Goal: Book appointment/travel/reservation

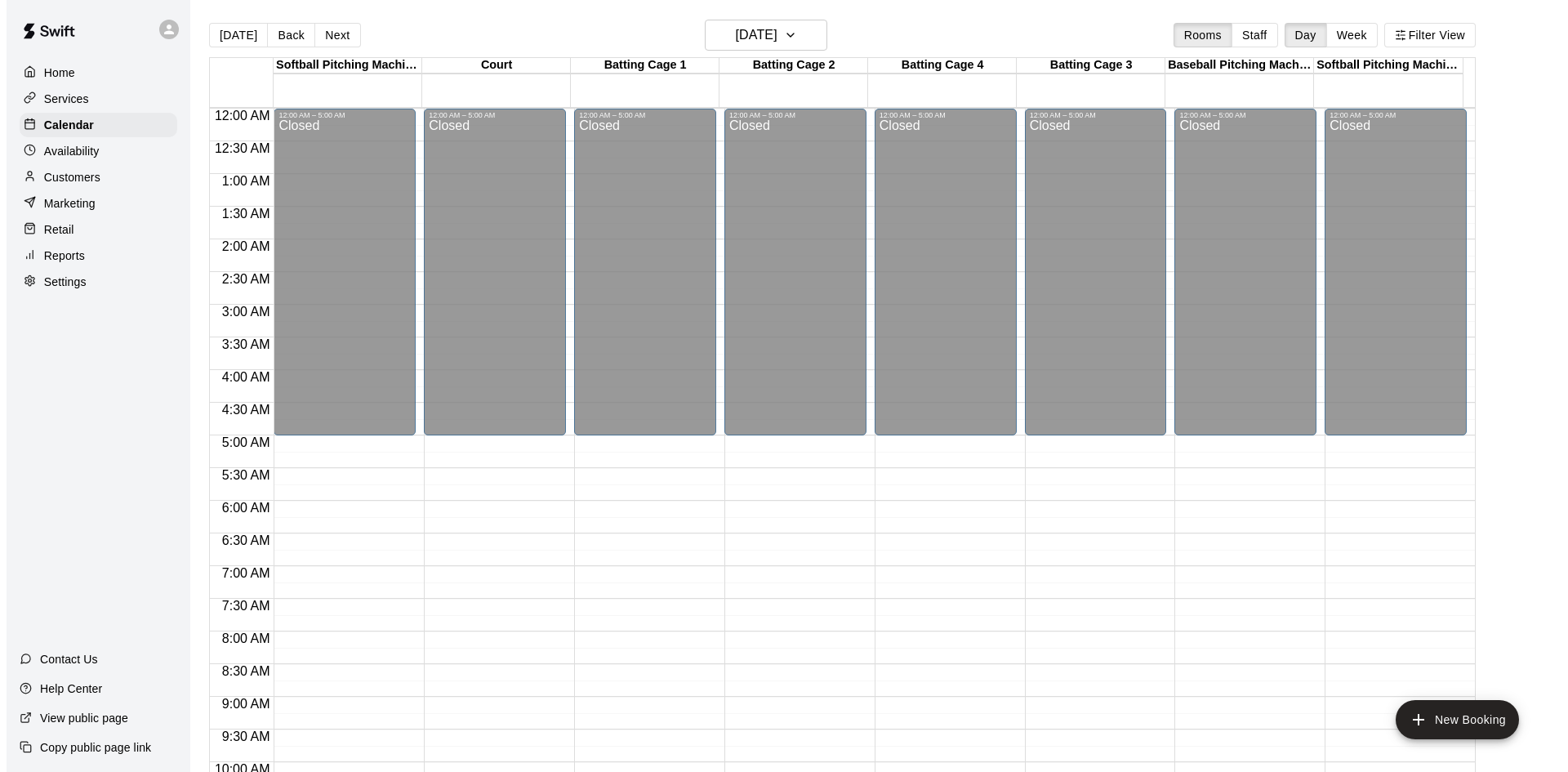
scroll to position [837, 0]
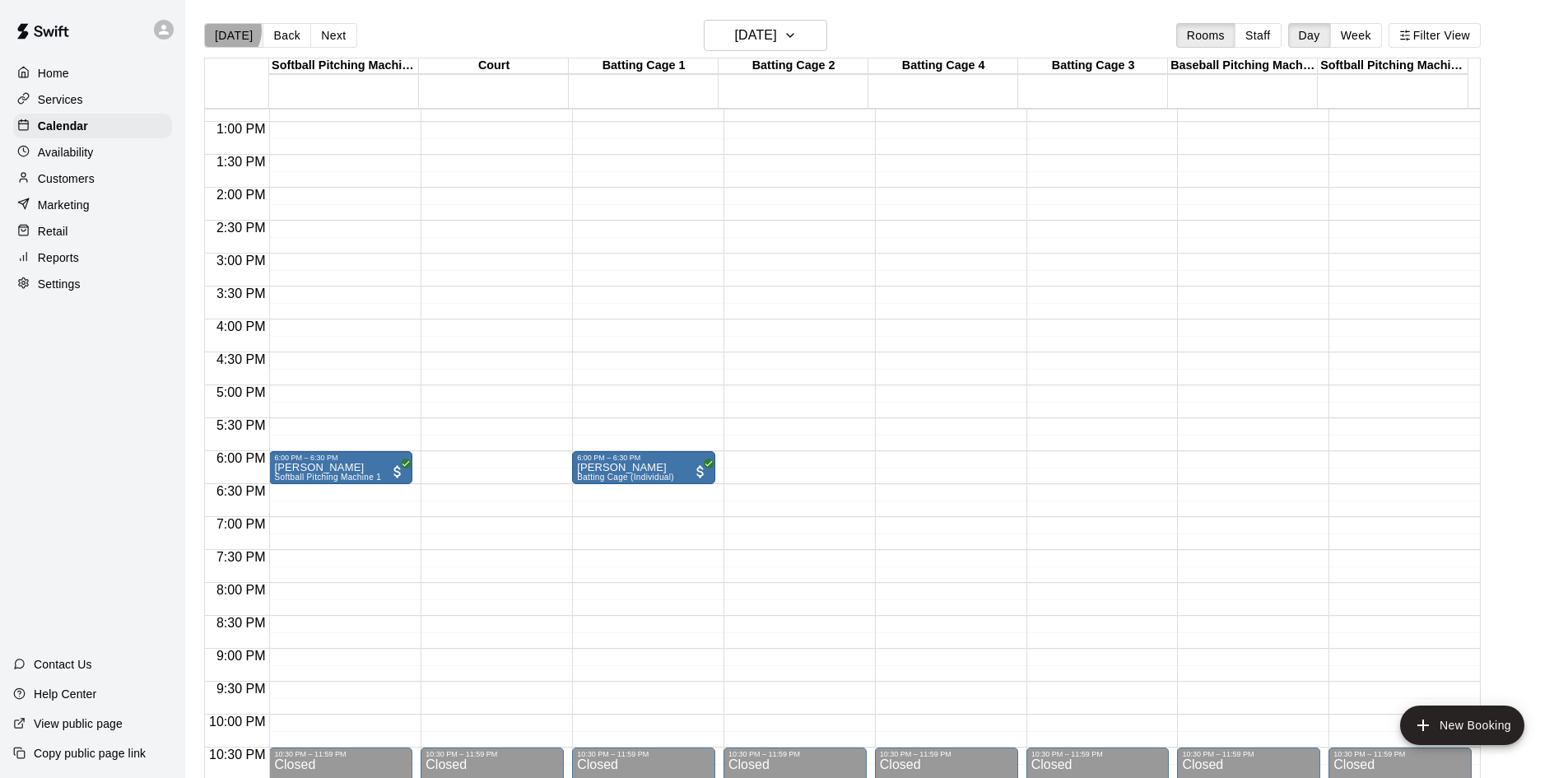
click at [222, 31] on button "[DATE]" at bounding box center [234, 35] width 59 height 25
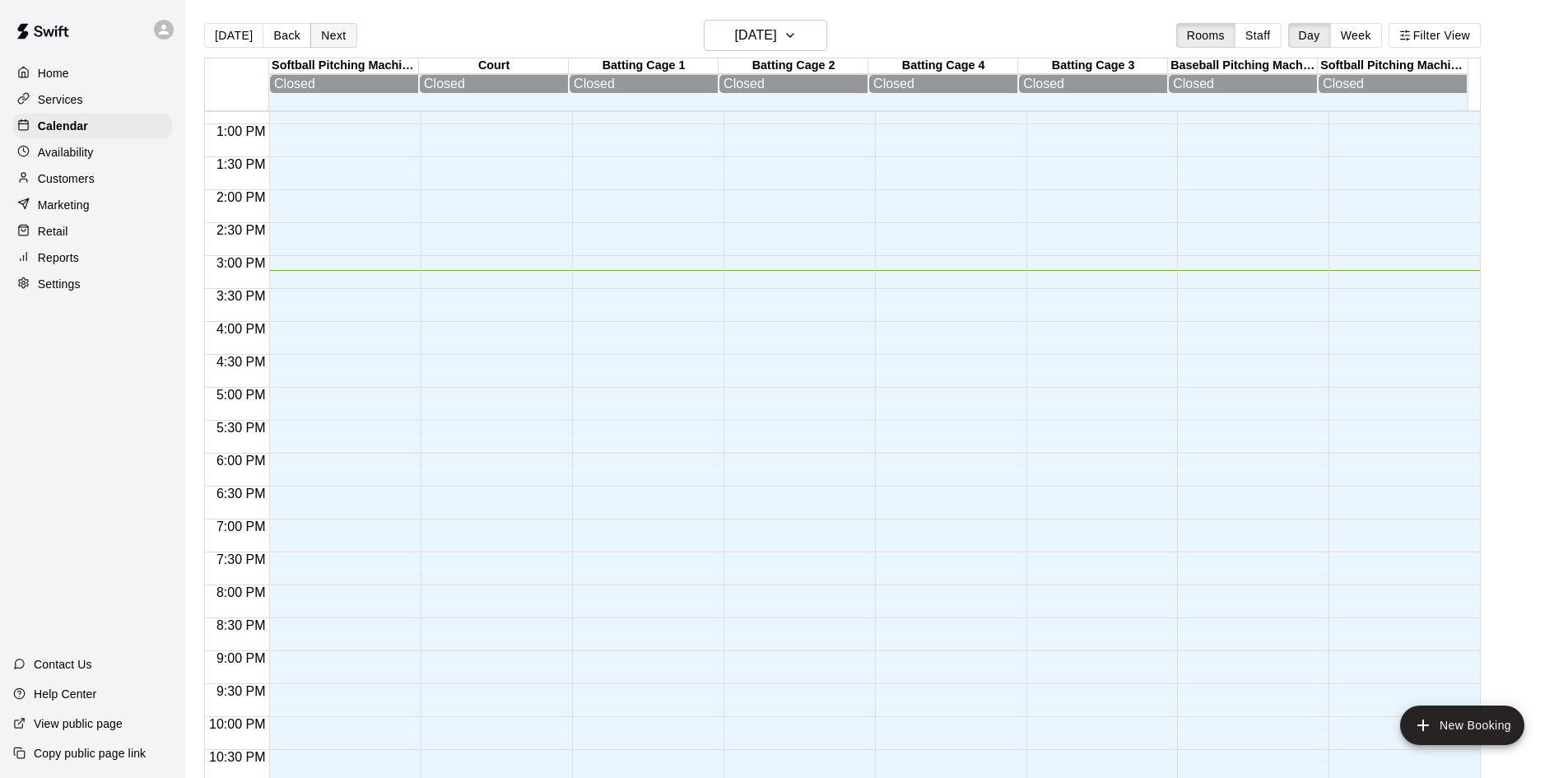
click at [345, 40] on button "Next" at bounding box center [333, 35] width 46 height 25
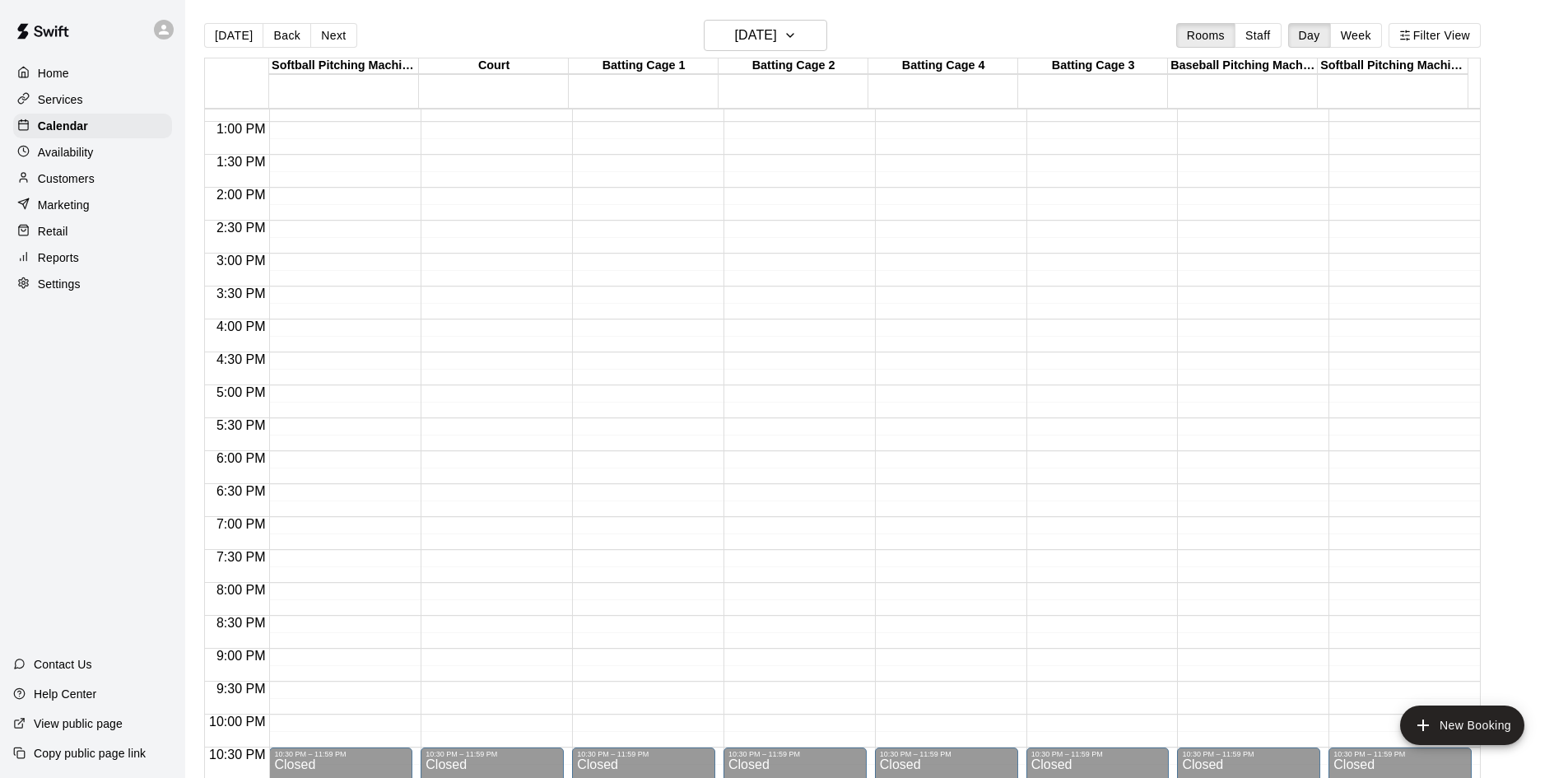
click at [628, 326] on div "12:00 AM – 5:00 AM Closed 10:30 PM – 11:59 PM Closed" at bounding box center [643, 56] width 143 height 1581
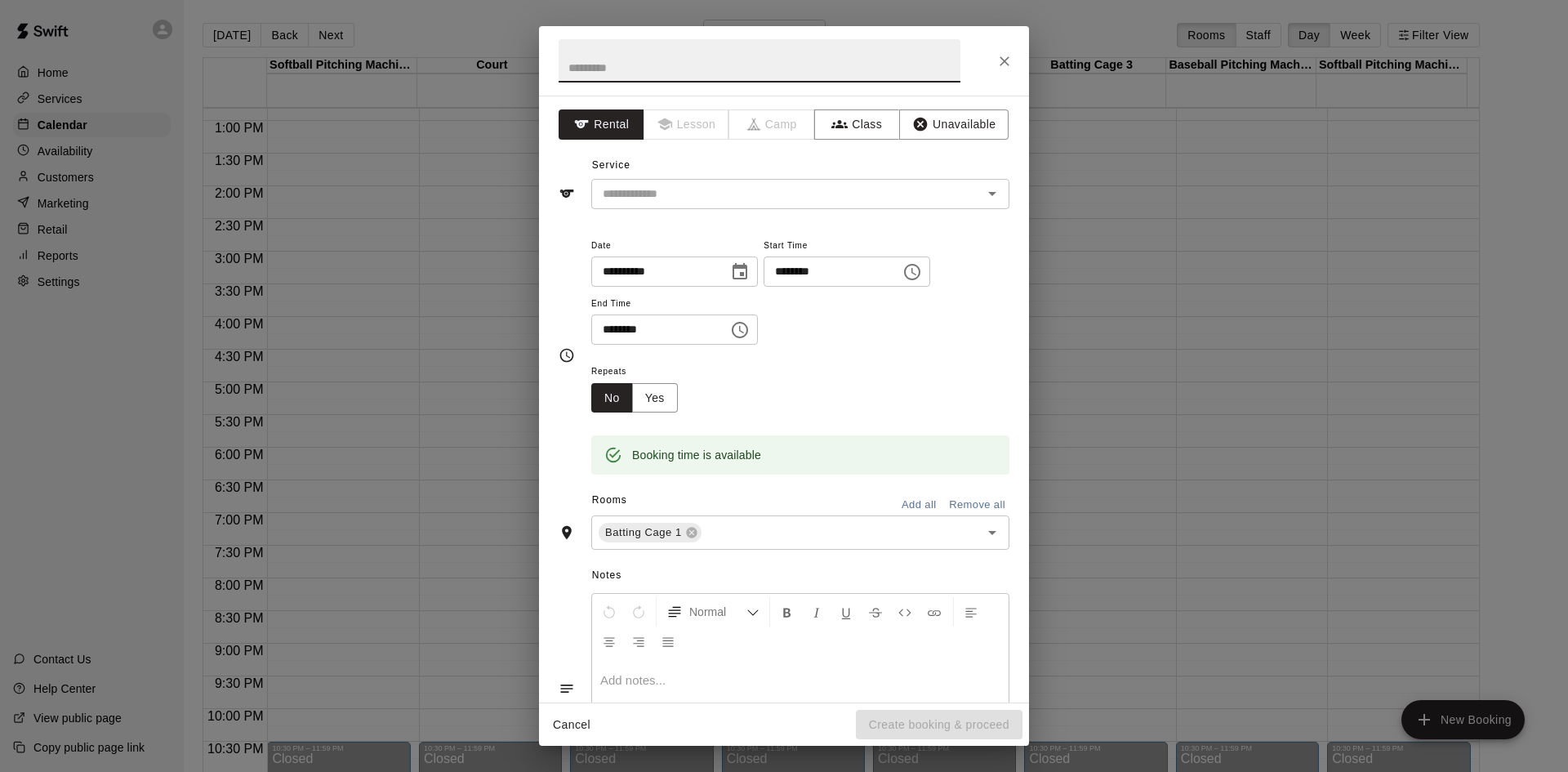
click at [756, 323] on button "Choose time, selected time is 4:30 PM" at bounding box center [740, 330] width 33 height 33
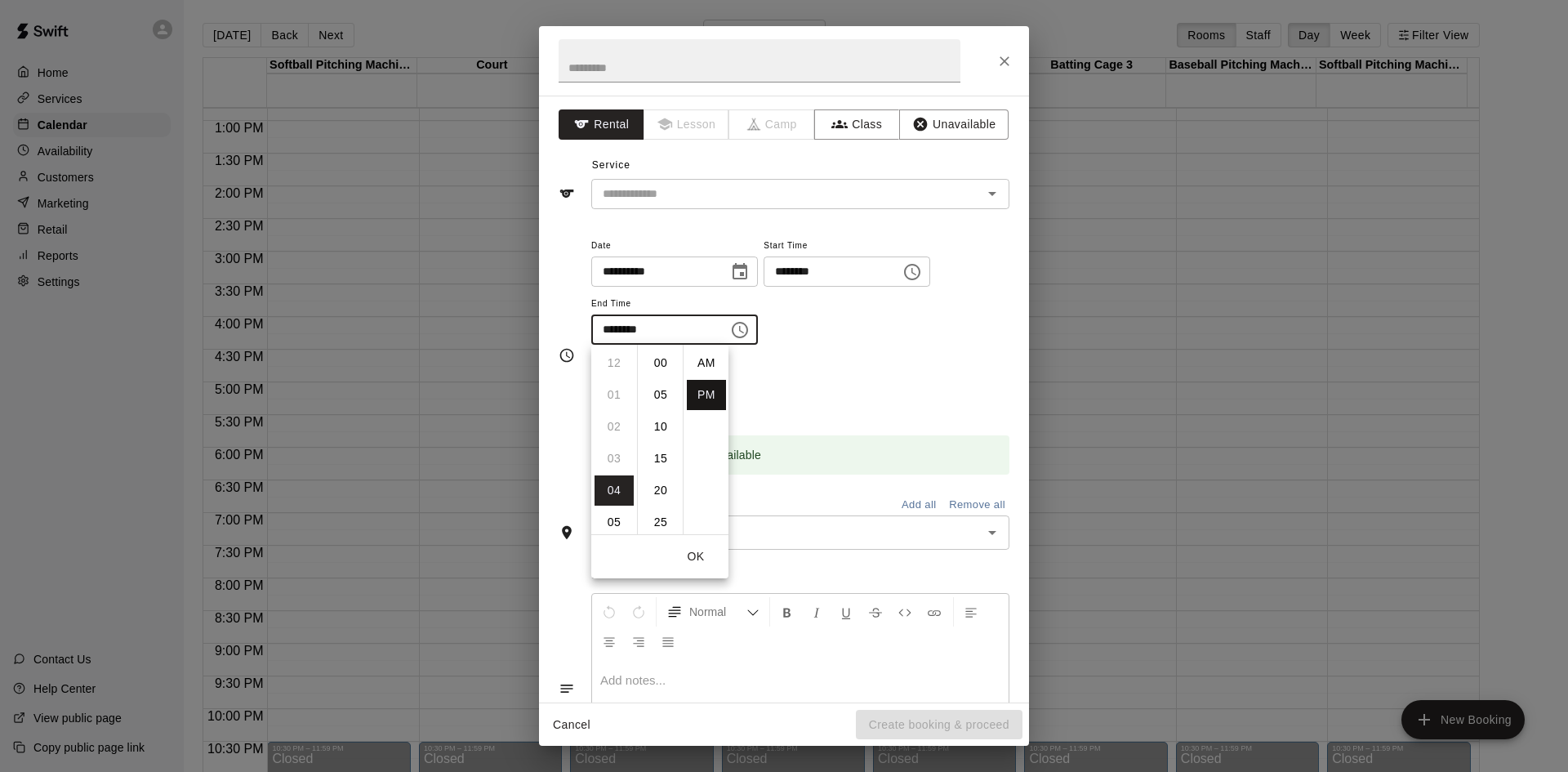
scroll to position [29, 0]
click at [613, 403] on li "05" at bounding box center [614, 395] width 39 height 30
click at [661, 354] on li "00" at bounding box center [661, 363] width 39 height 30
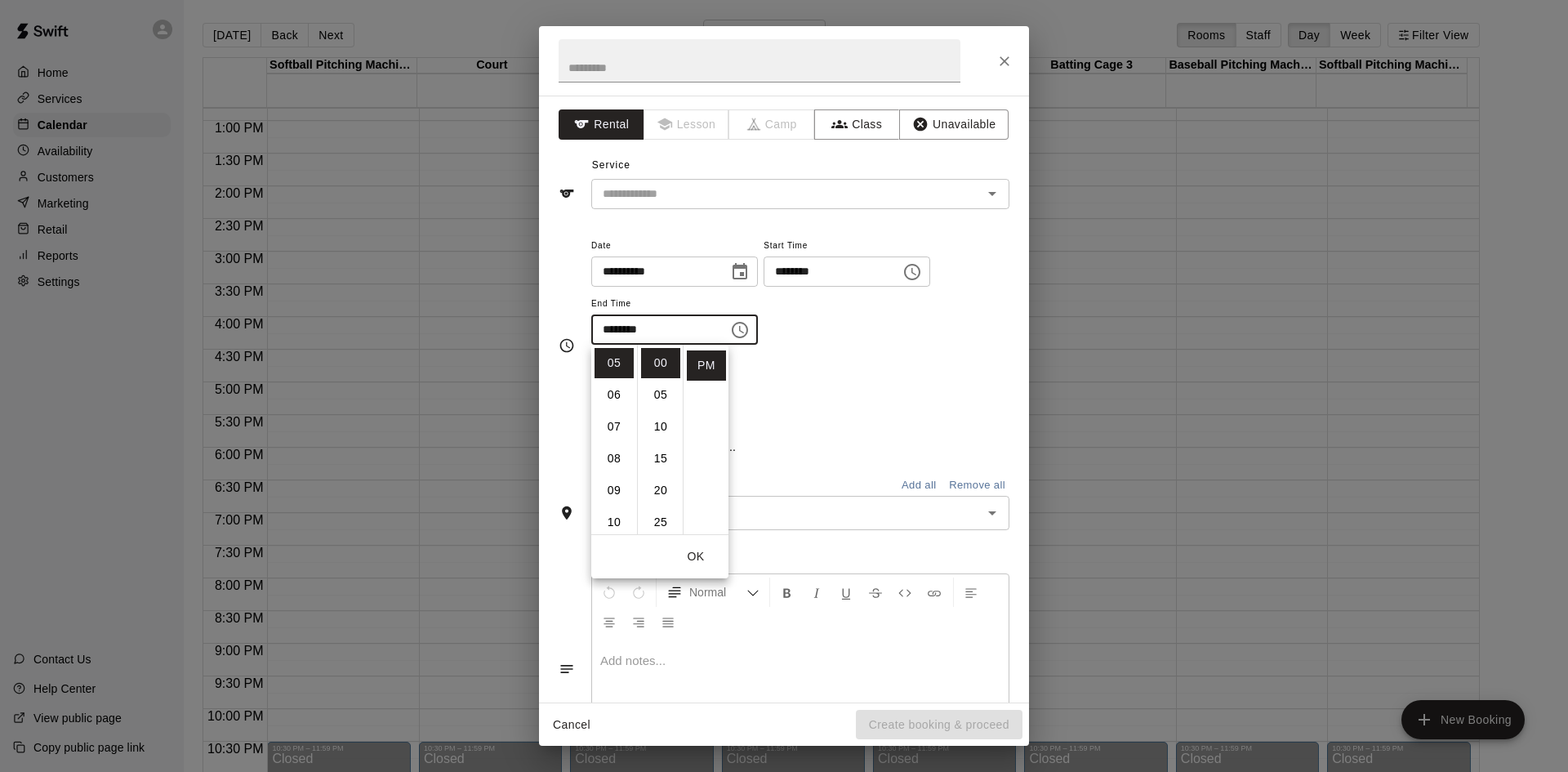
type input "********"
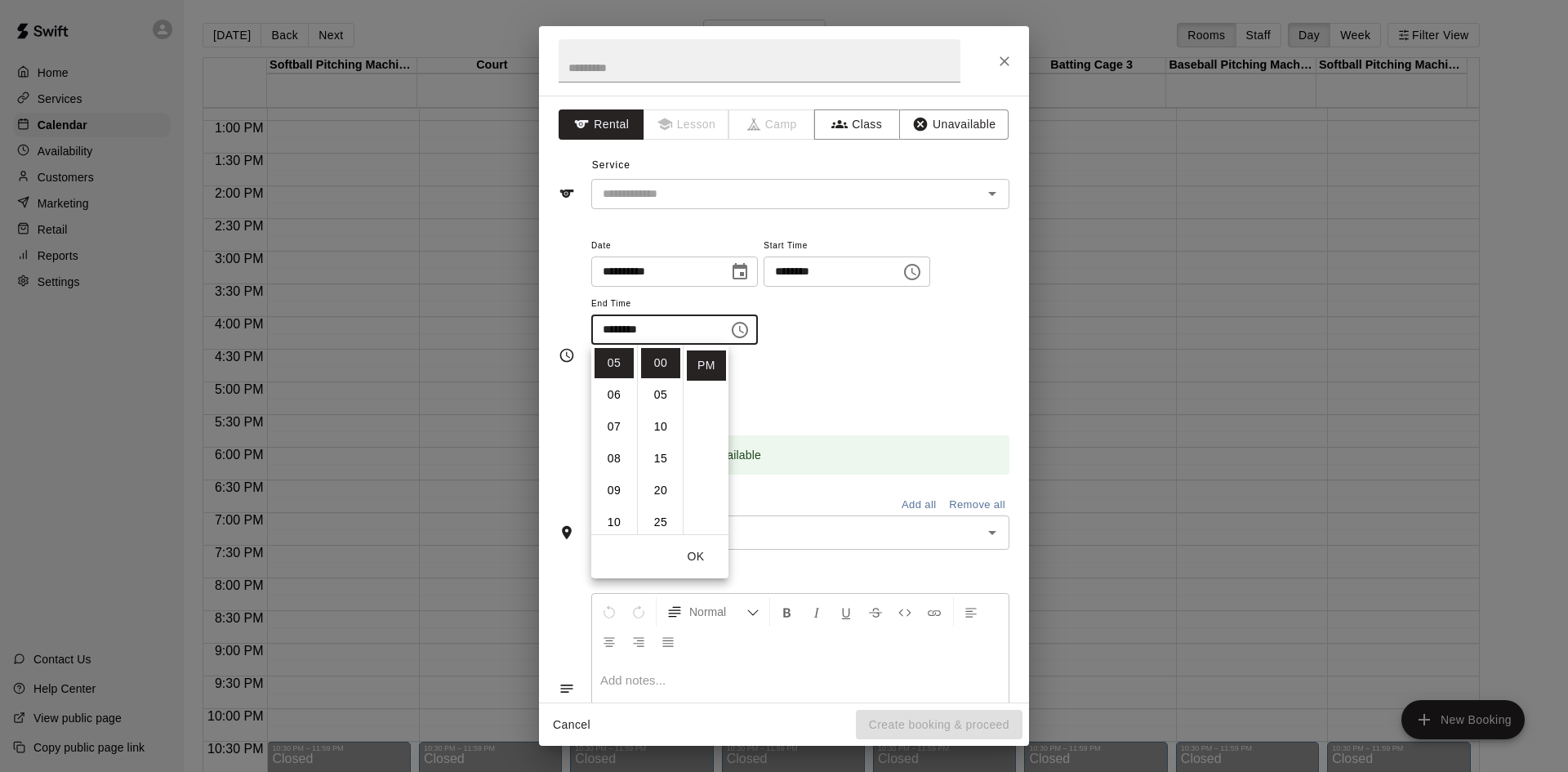
click at [786, 354] on div "**********" at bounding box center [800, 298] width 418 height 127
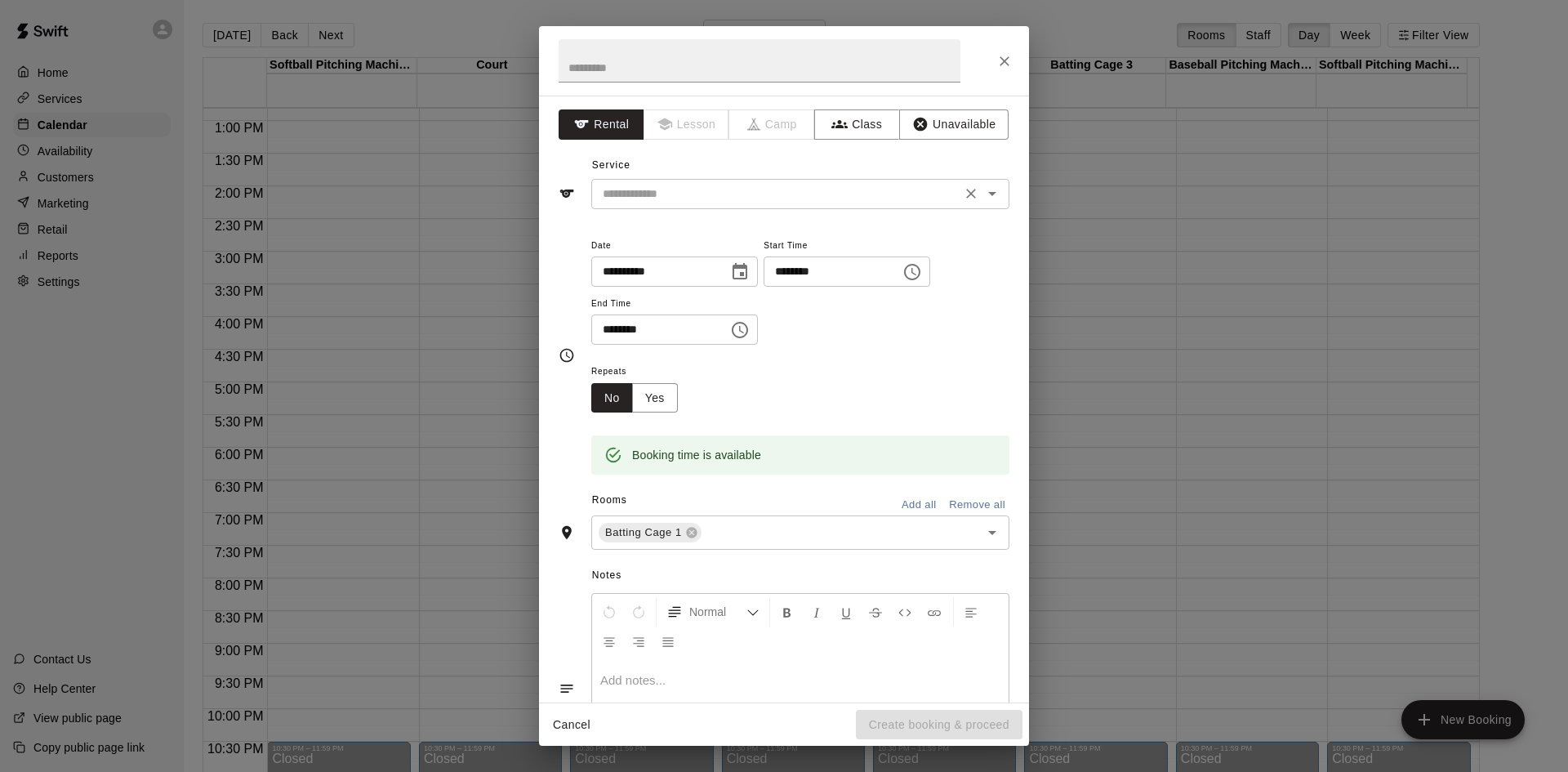
click at [988, 196] on icon "Open" at bounding box center [992, 193] width 19 height 19
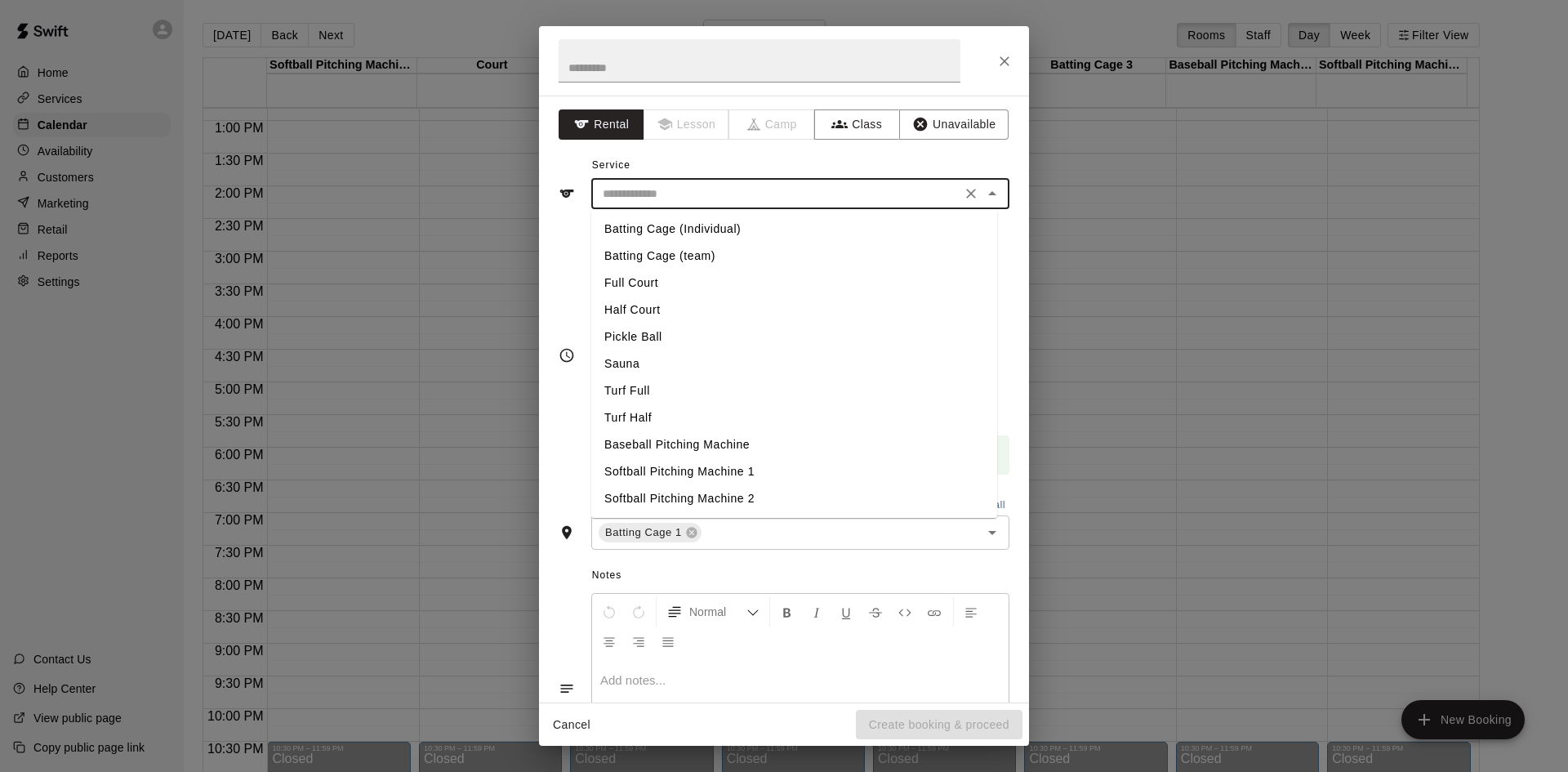
click at [737, 228] on li "Batting Cage (Individual)" at bounding box center [794, 229] width 406 height 27
type input "**********"
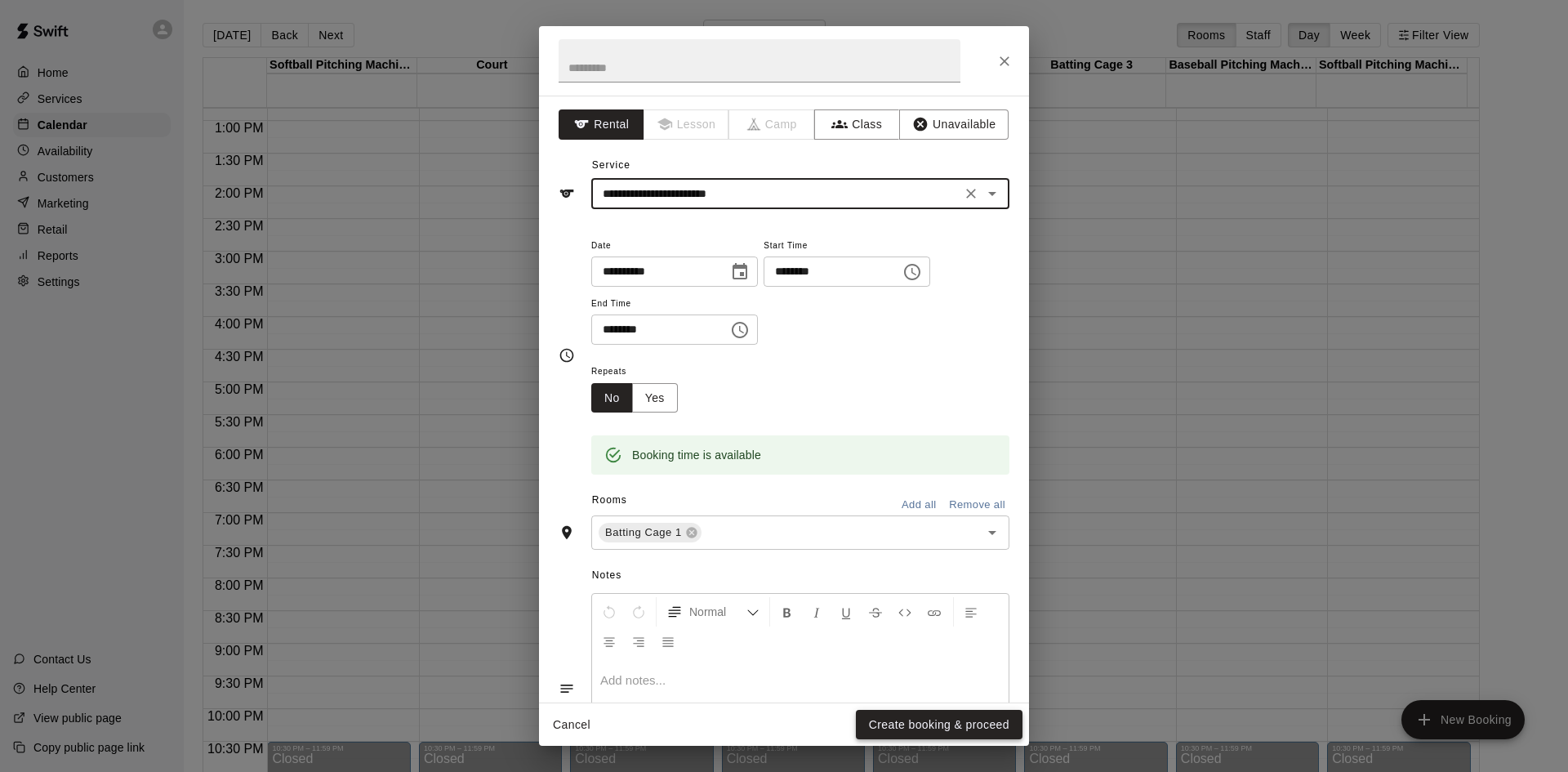
click at [928, 726] on button "Create booking & proceed" at bounding box center [940, 724] width 167 height 30
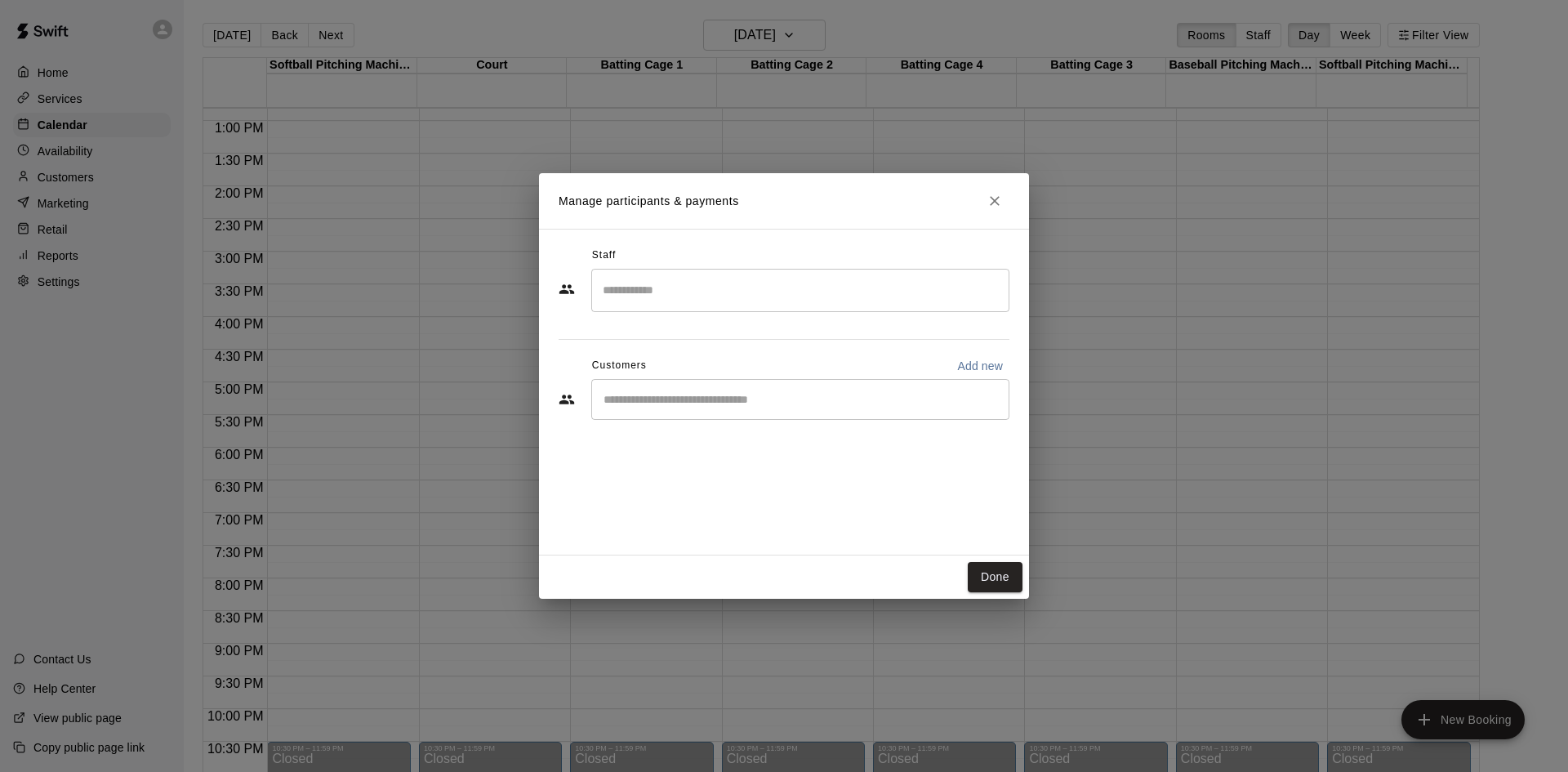
click at [682, 389] on div "​" at bounding box center [800, 399] width 418 height 40
type input "****"
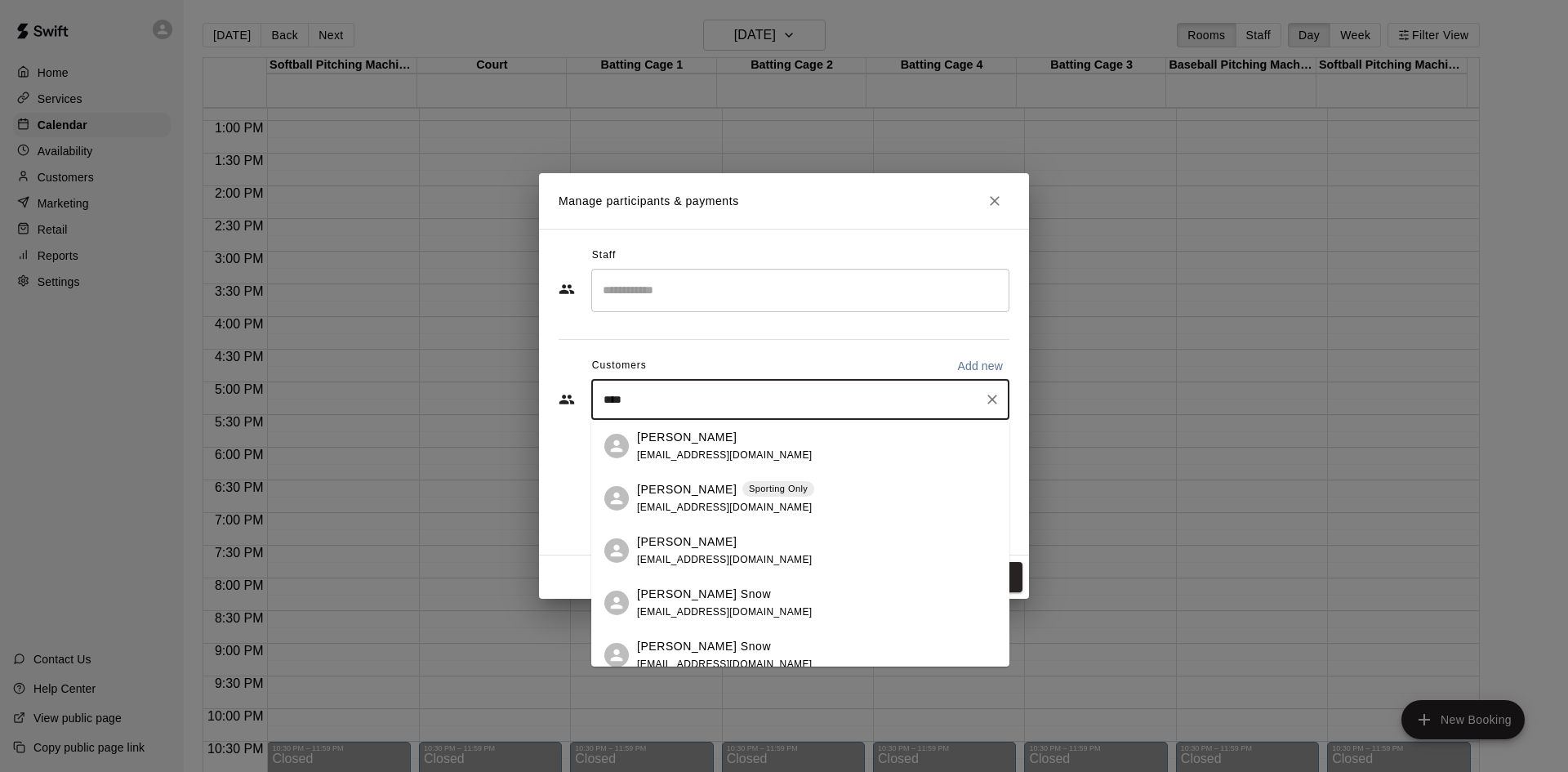
click at [690, 533] on p "[PERSON_NAME]" at bounding box center [686, 542] width 100 height 17
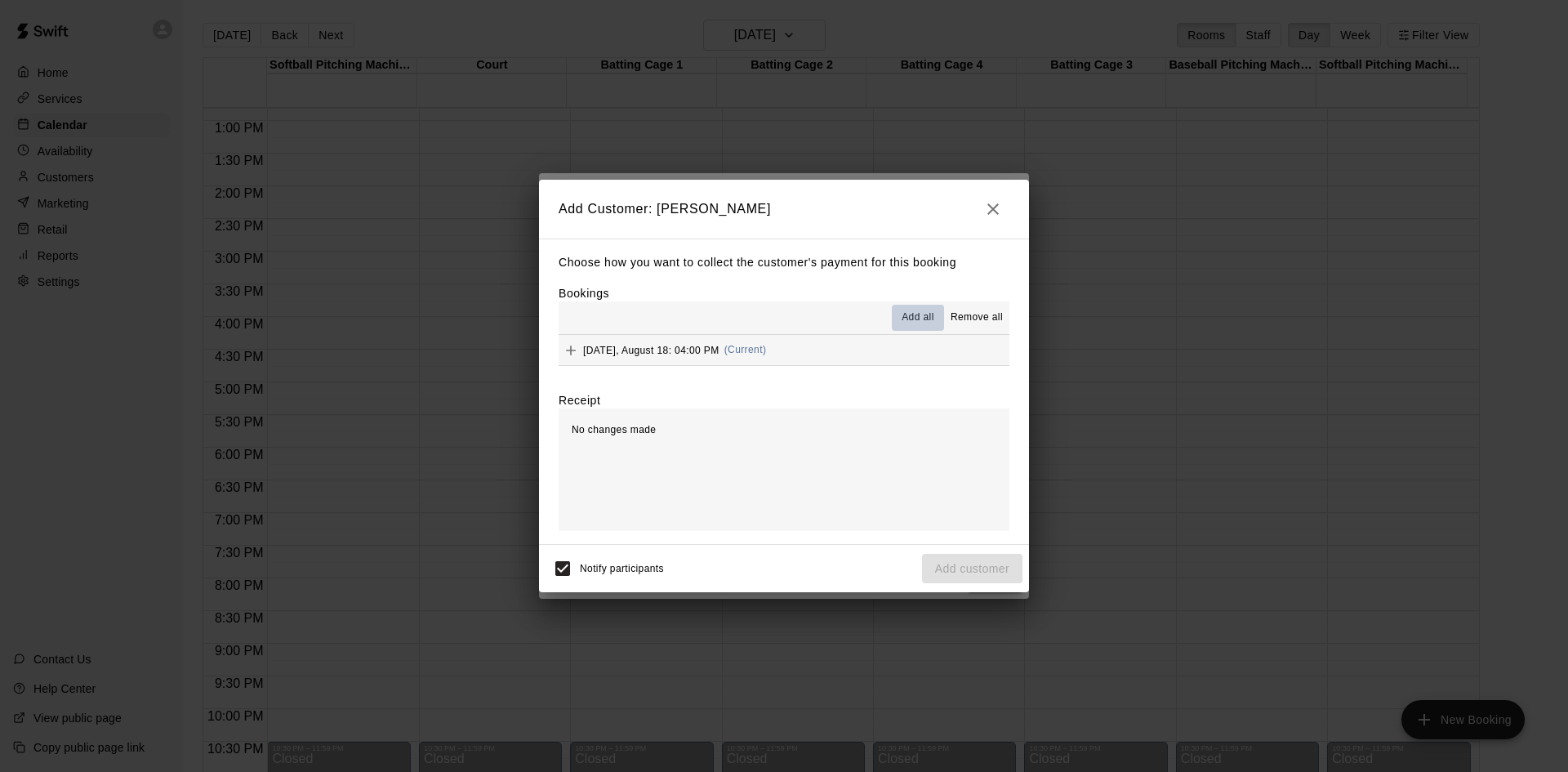
click at [919, 319] on span "Add all" at bounding box center [917, 318] width 33 height 17
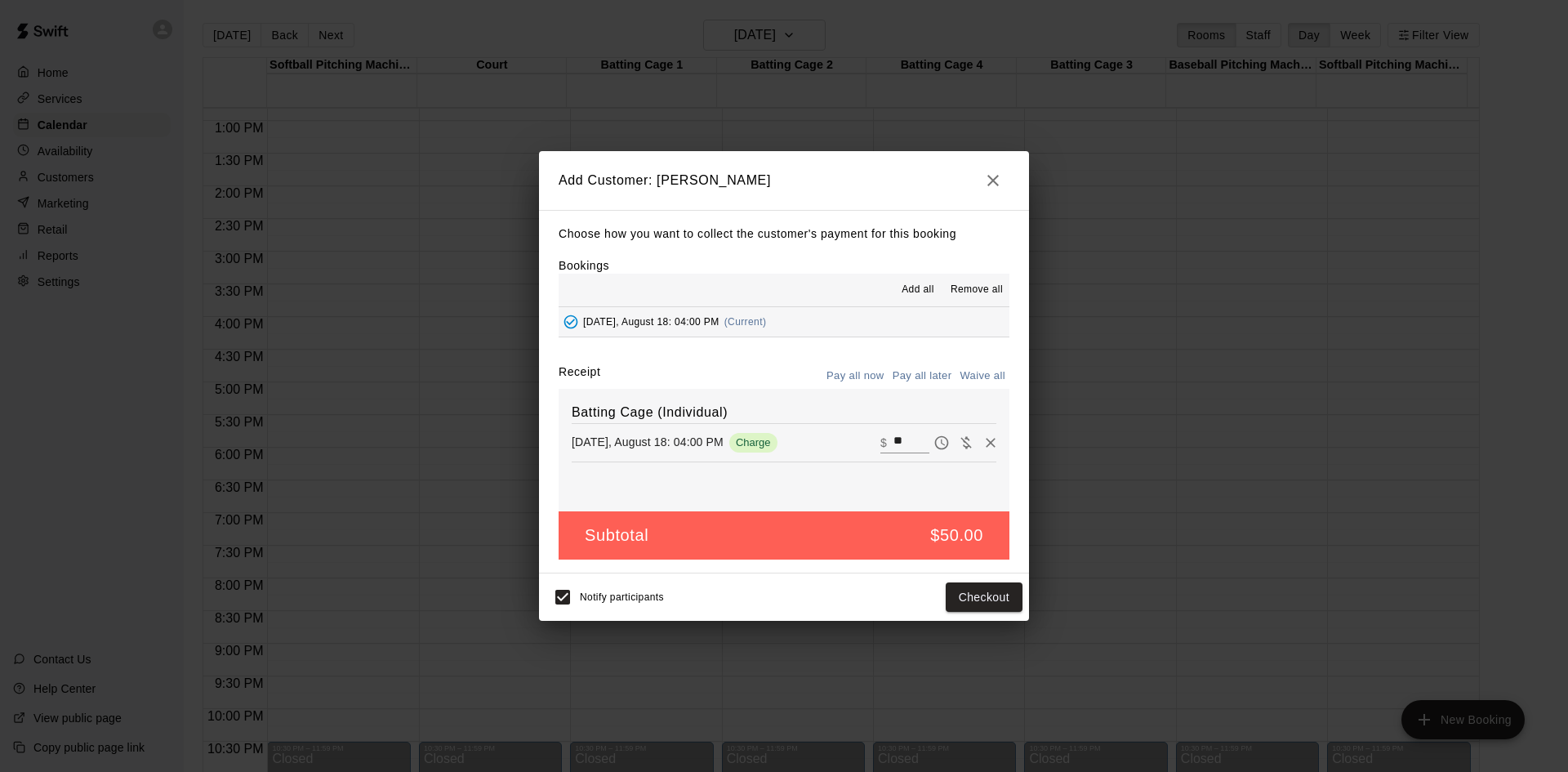
click at [923, 373] on button "Pay all later" at bounding box center [922, 376] width 68 height 26
click at [994, 596] on button "Add customer" at bounding box center [972, 597] width 100 height 30
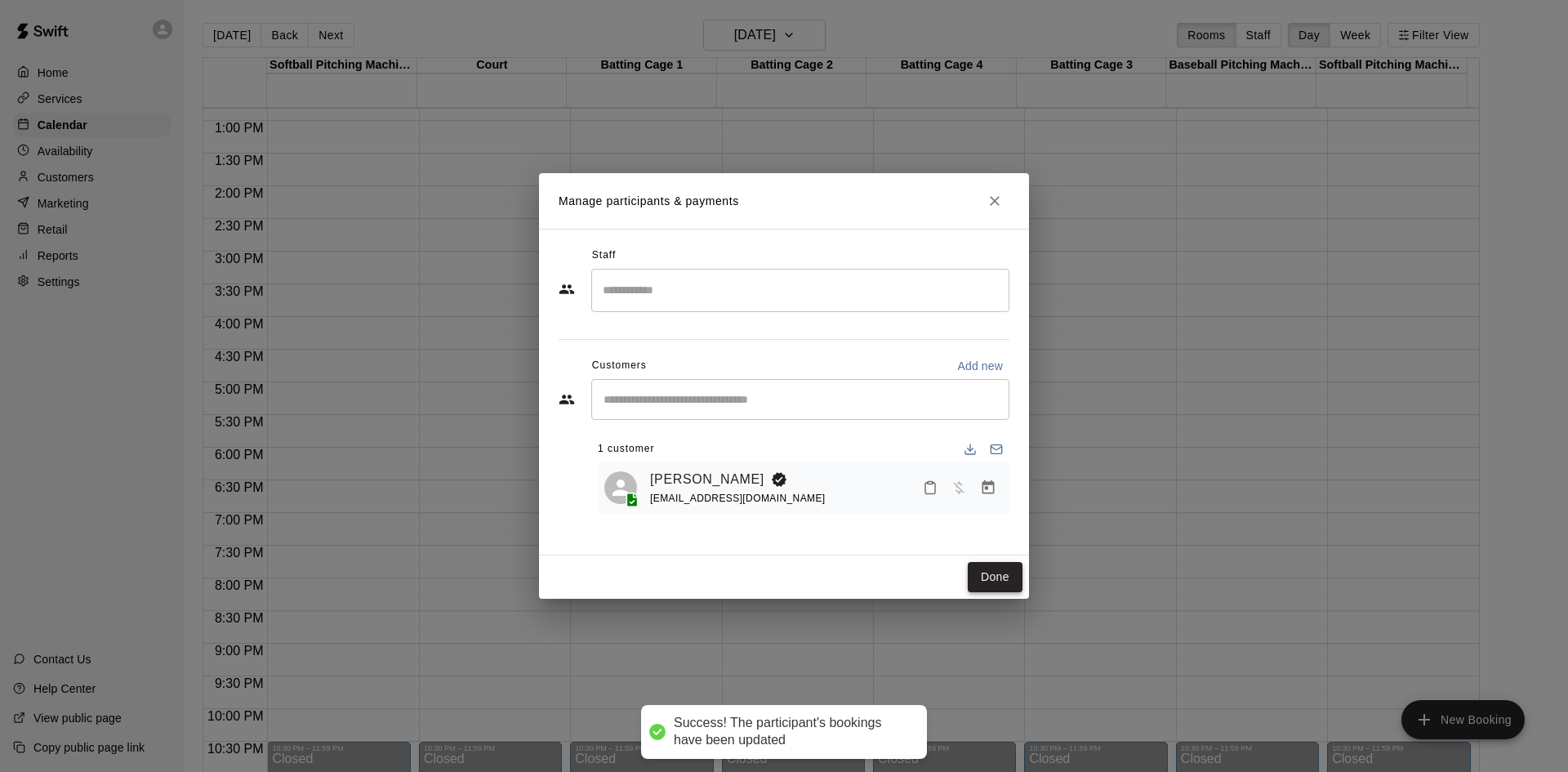
click at [993, 582] on button "Done" at bounding box center [995, 576] width 55 height 30
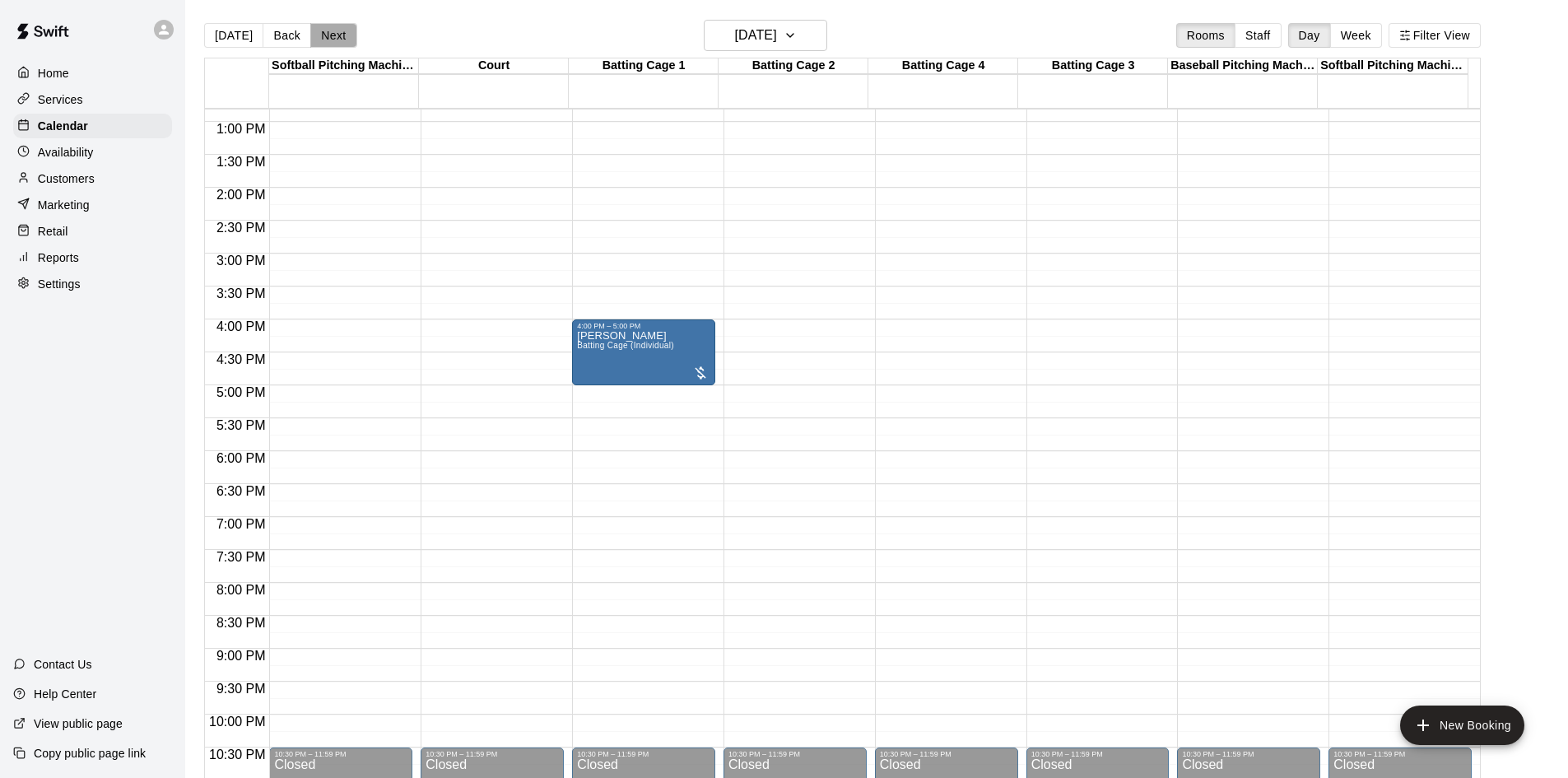
click at [337, 29] on button "Next" at bounding box center [333, 35] width 46 height 25
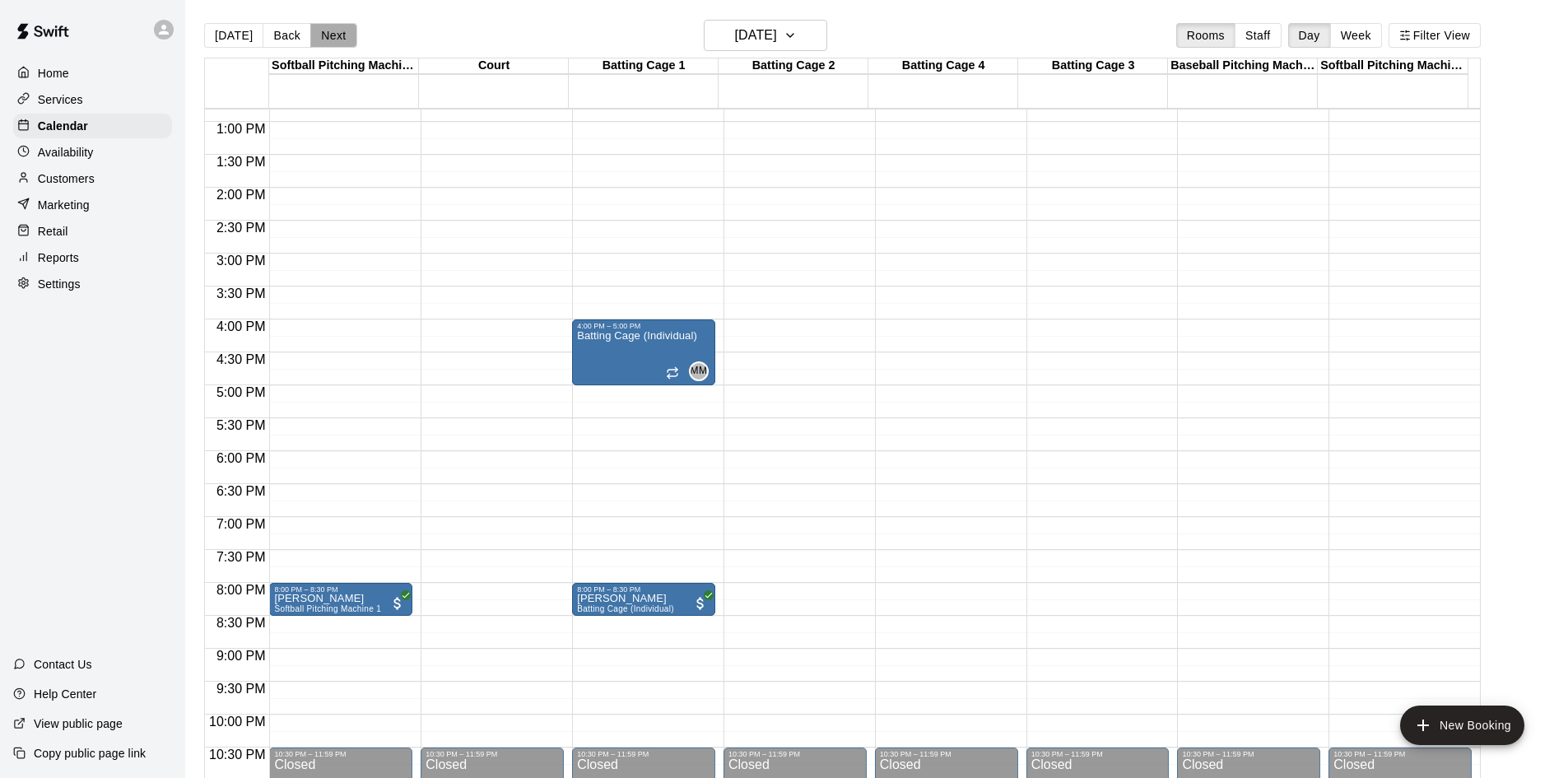
click at [333, 33] on button "Next" at bounding box center [333, 35] width 46 height 25
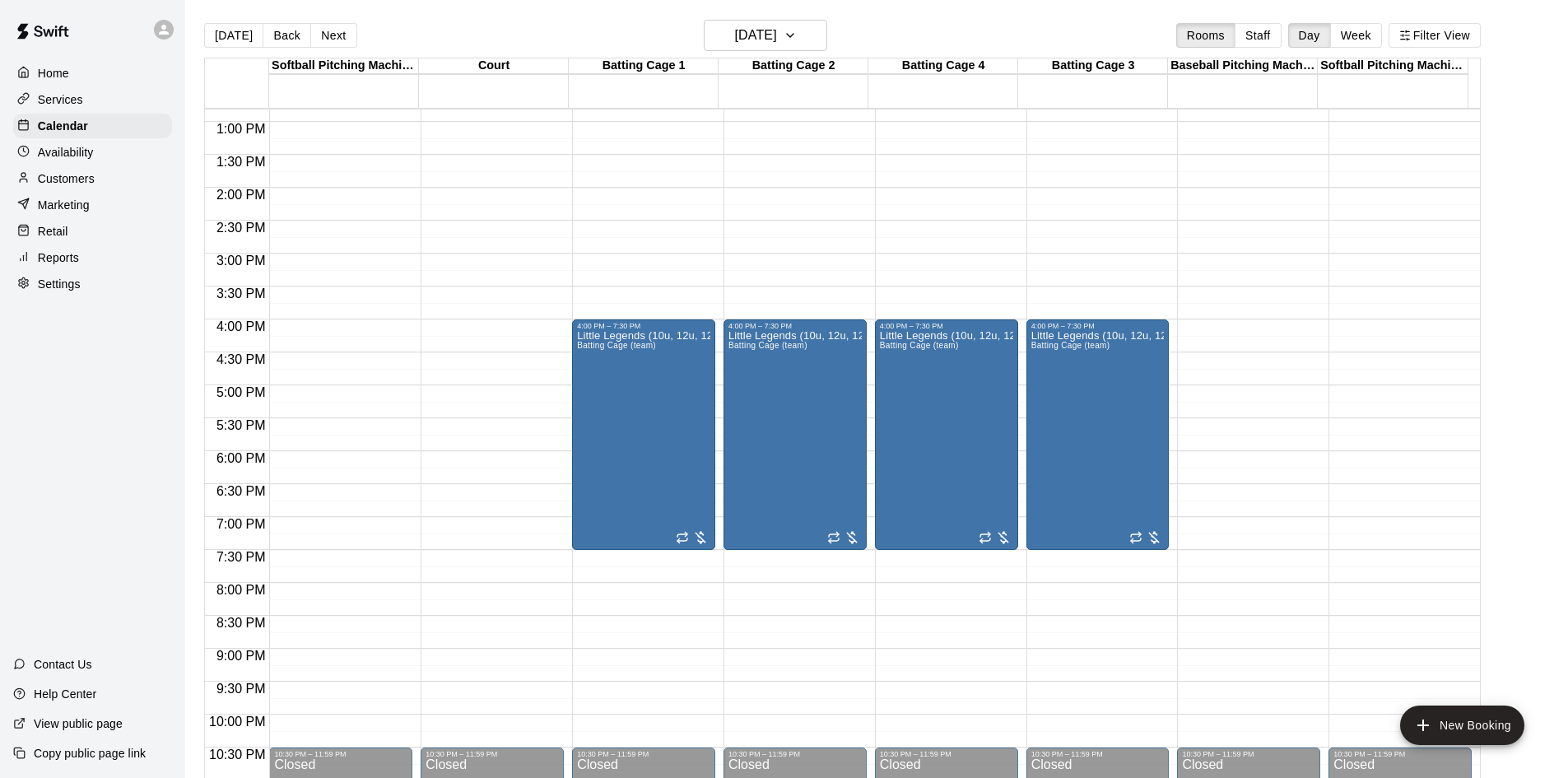
click at [479, 165] on div "12:00 AM – 5:00 AM Closed 10:30 PM – 11:59 PM Closed" at bounding box center [492, 56] width 143 height 1581
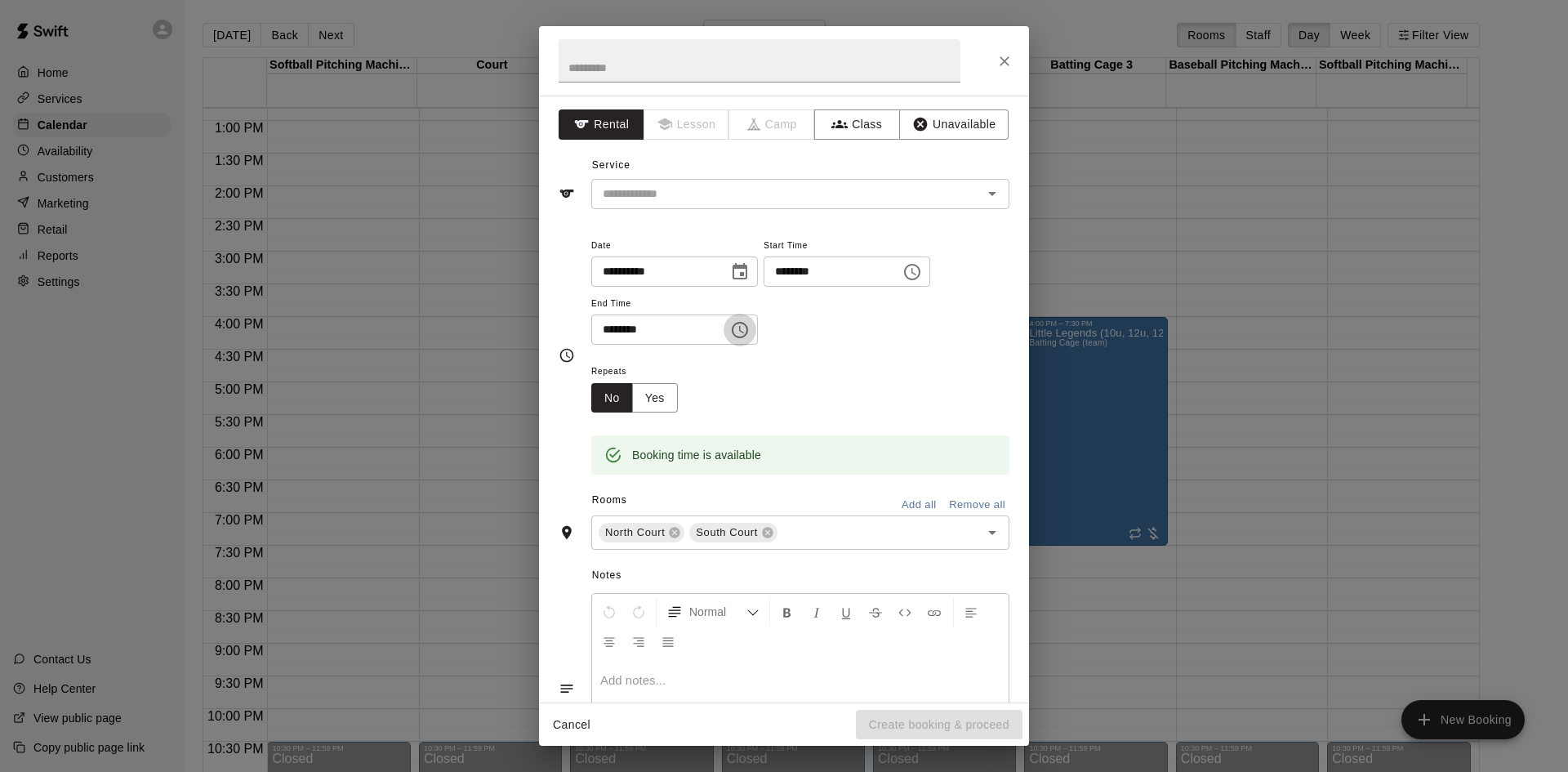
click at [750, 327] on icon "Choose time, selected time is 2:00 PM" at bounding box center [740, 330] width 19 height 19
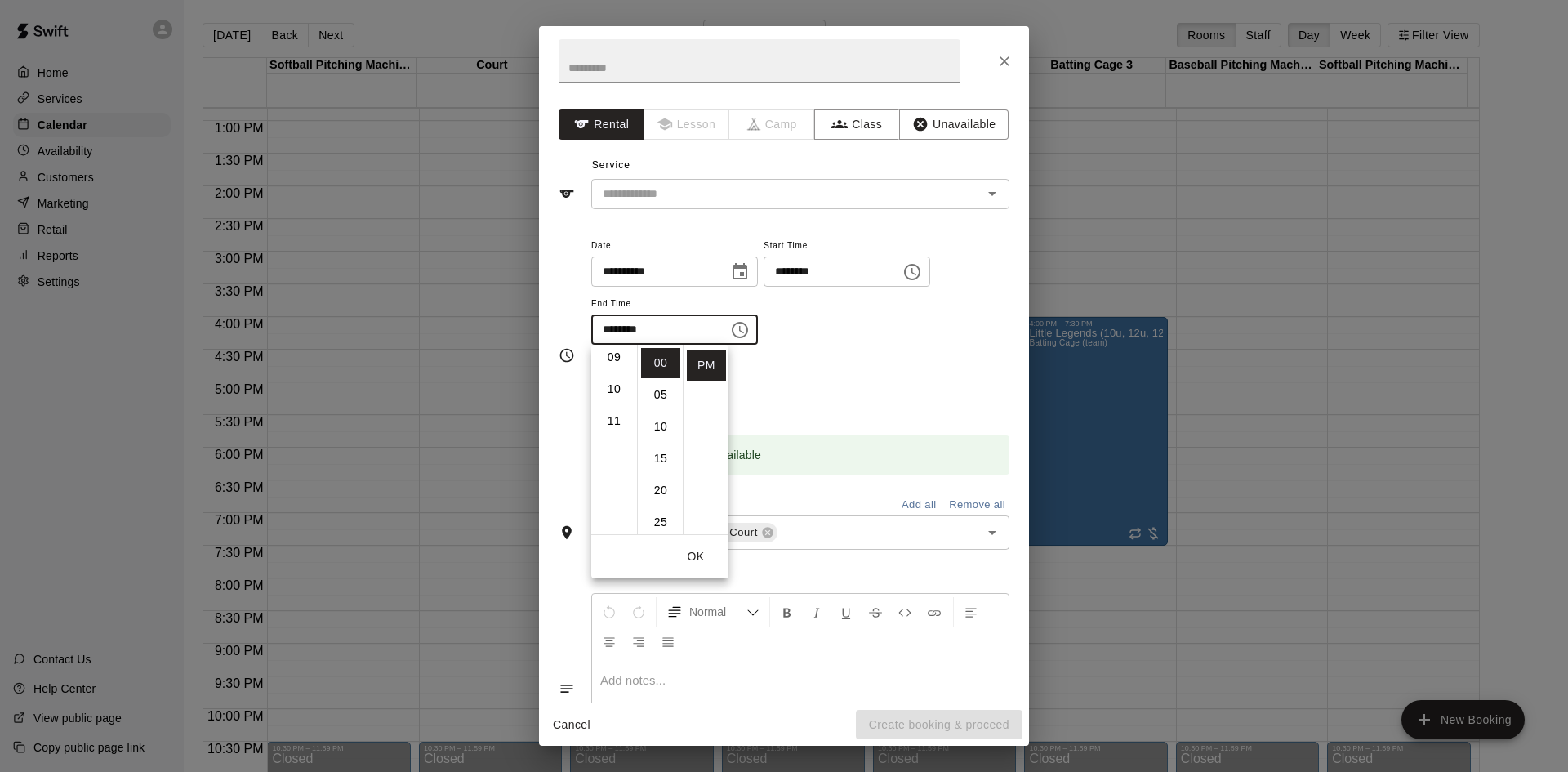
scroll to position [266, 0]
click at [613, 354] on li "08" at bounding box center [614, 352] width 39 height 30
type input "********"
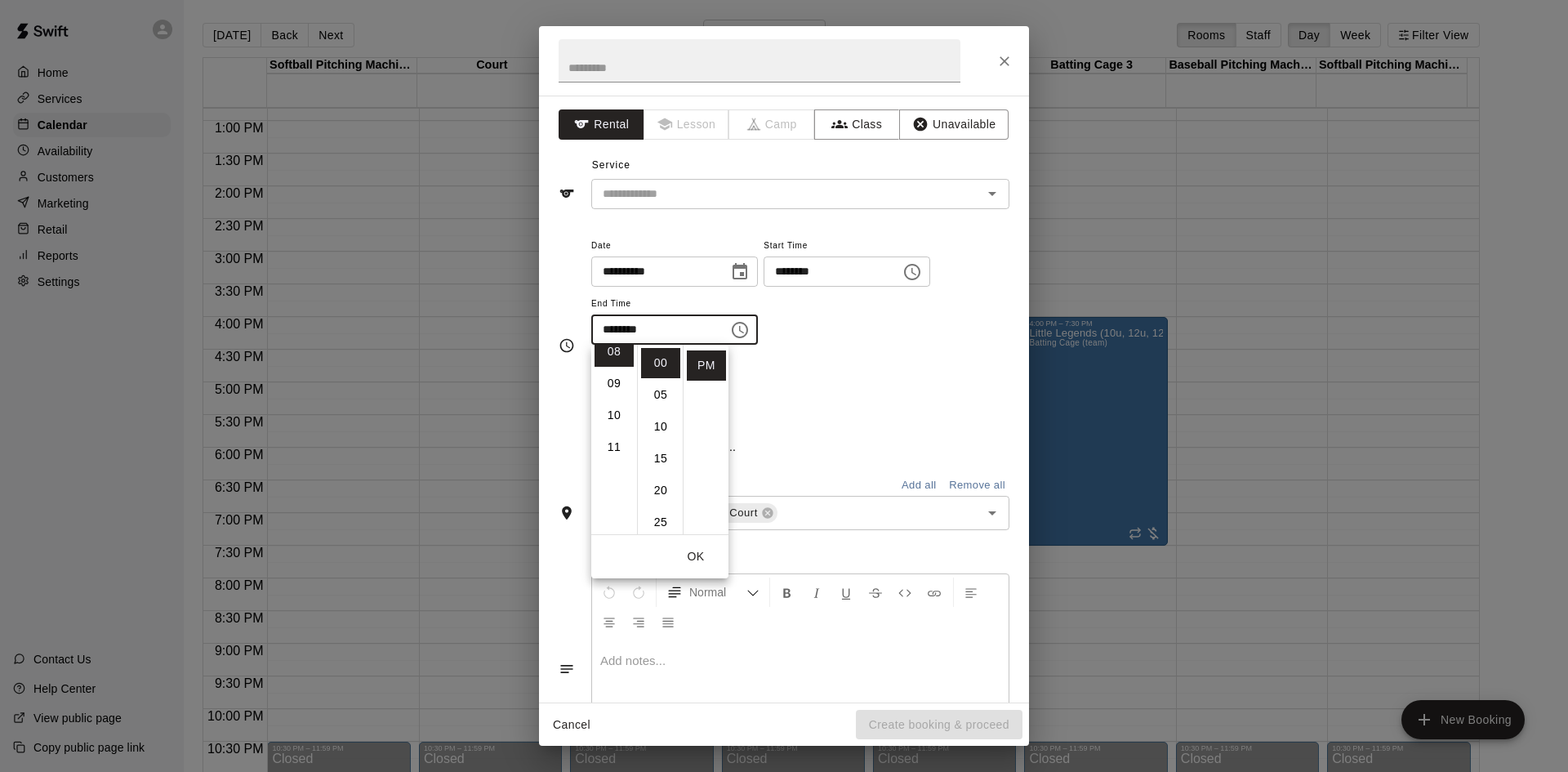
scroll to position [255, 0]
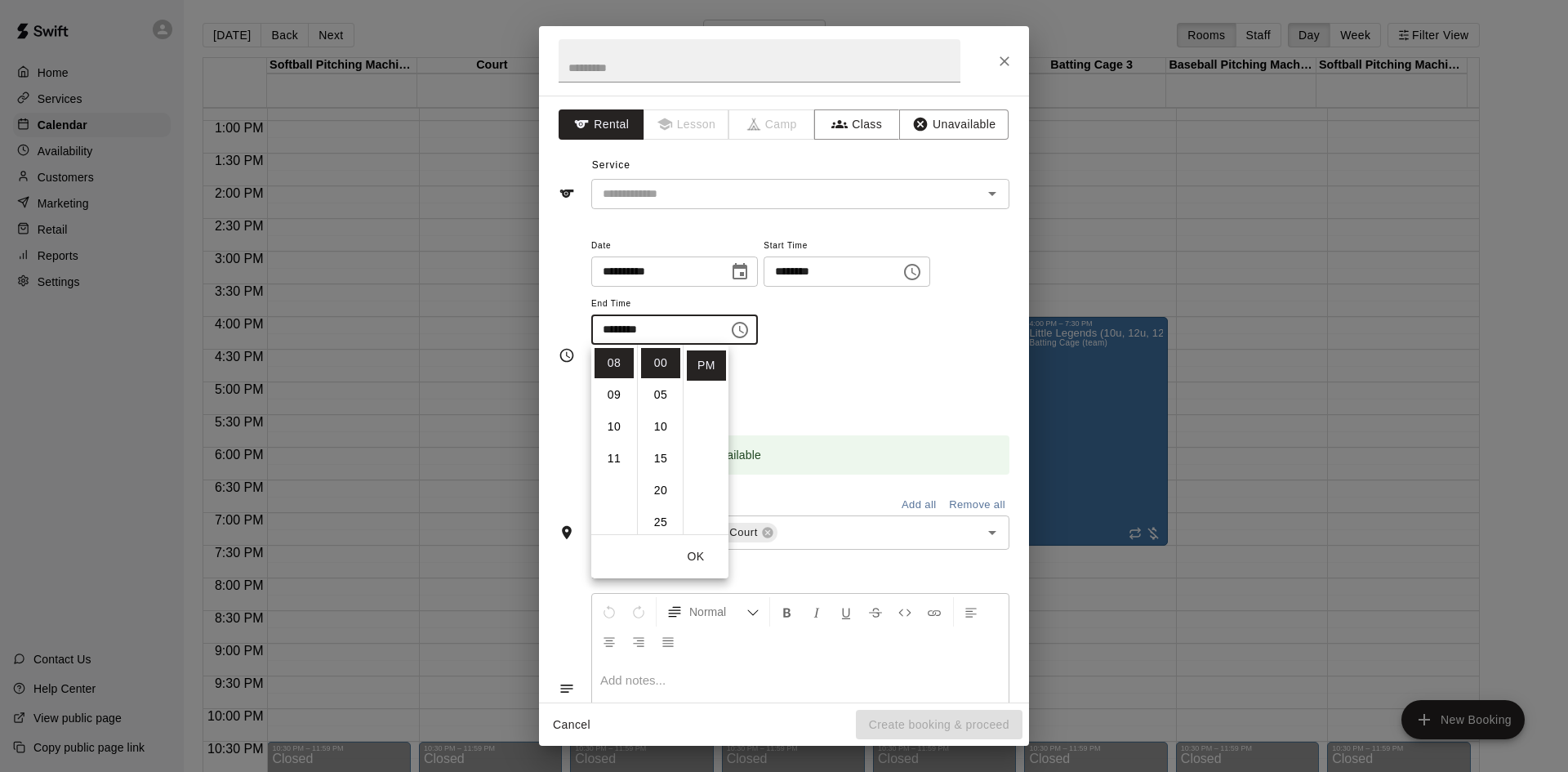
click at [783, 389] on div "Repeats No Yes" at bounding box center [800, 386] width 418 height 51
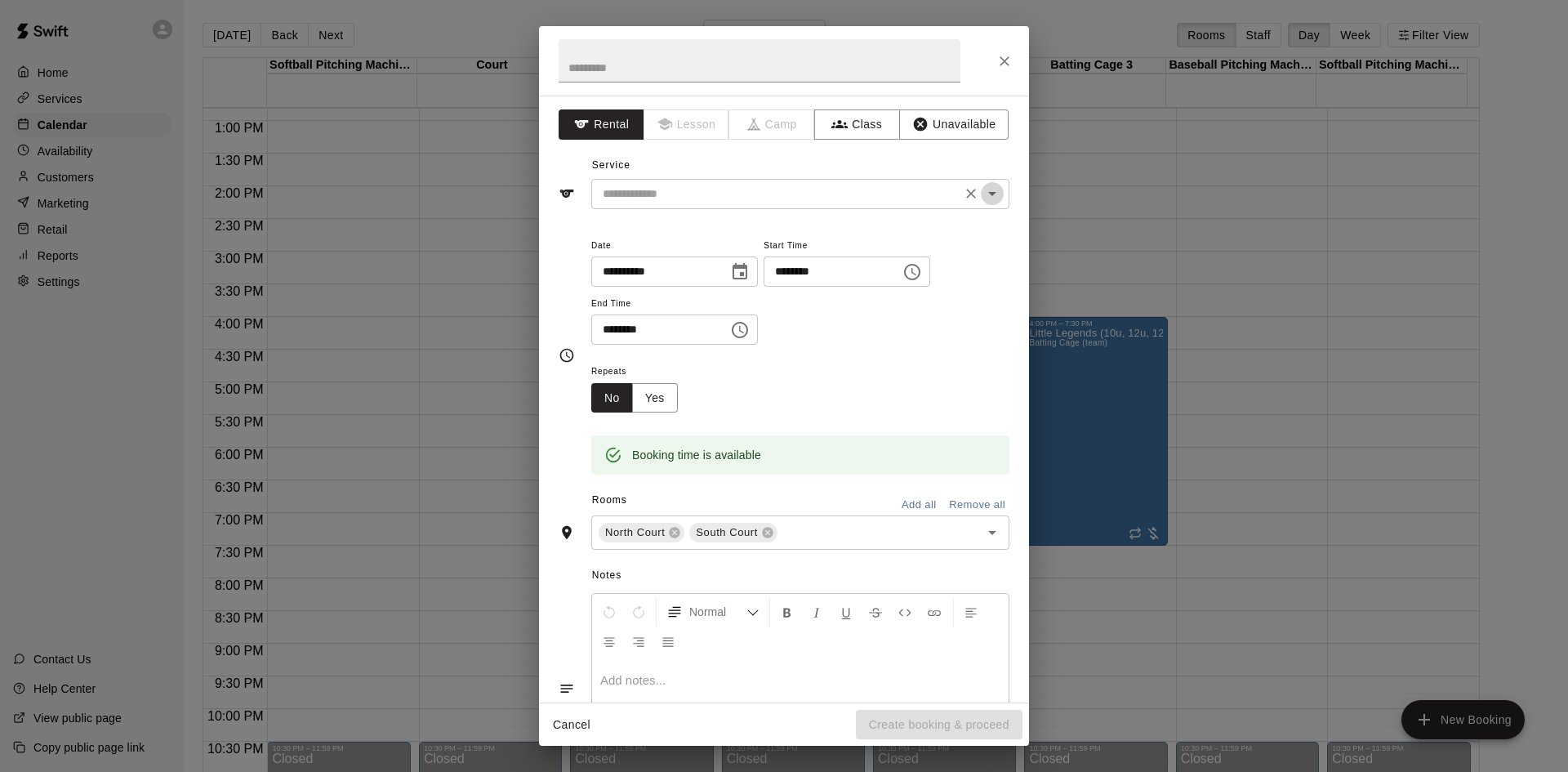
click at [983, 196] on icon "Open" at bounding box center [992, 193] width 19 height 19
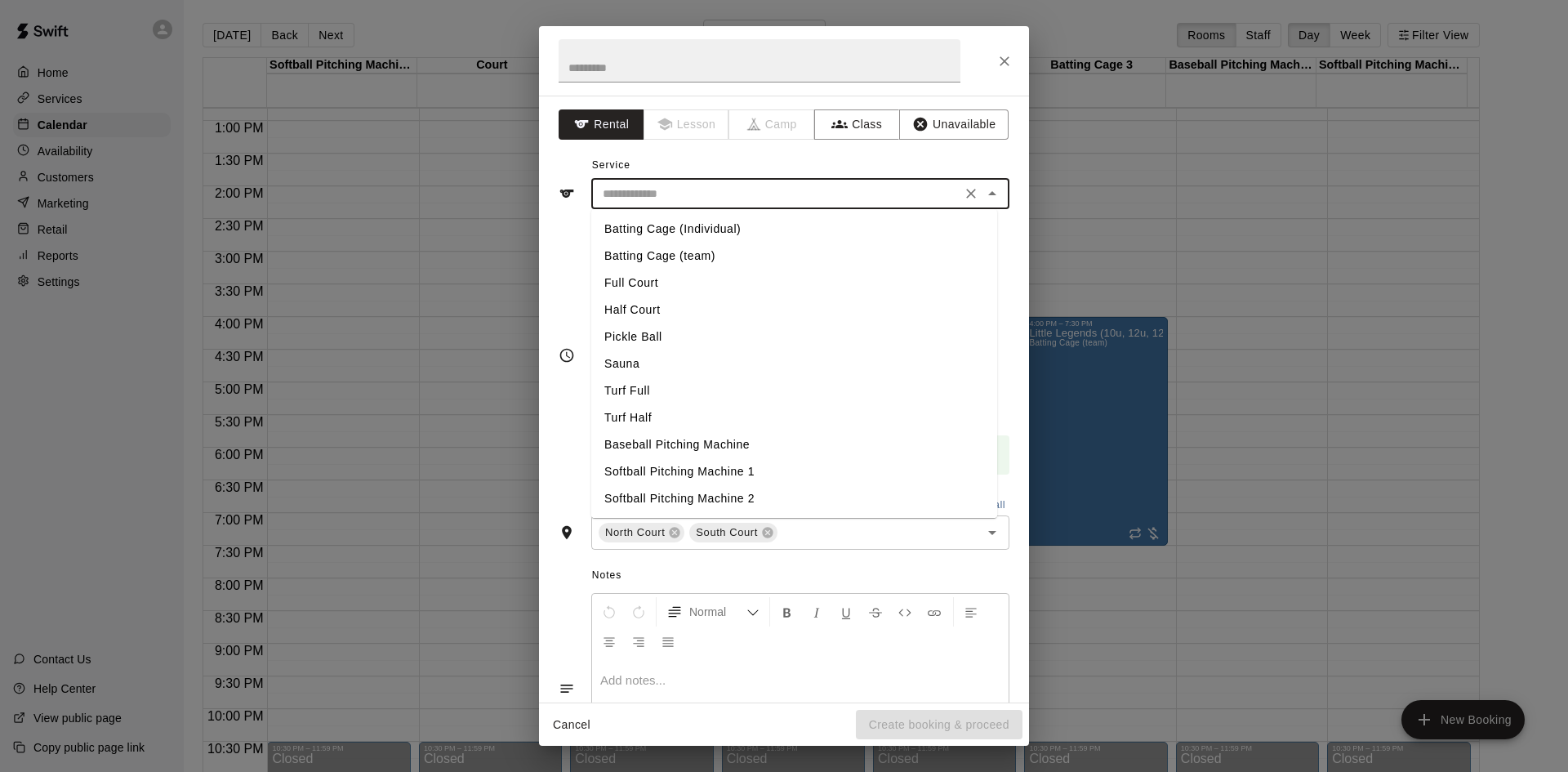
click at [702, 227] on li "Batting Cage (Individual)" at bounding box center [794, 229] width 406 height 27
type input "**********"
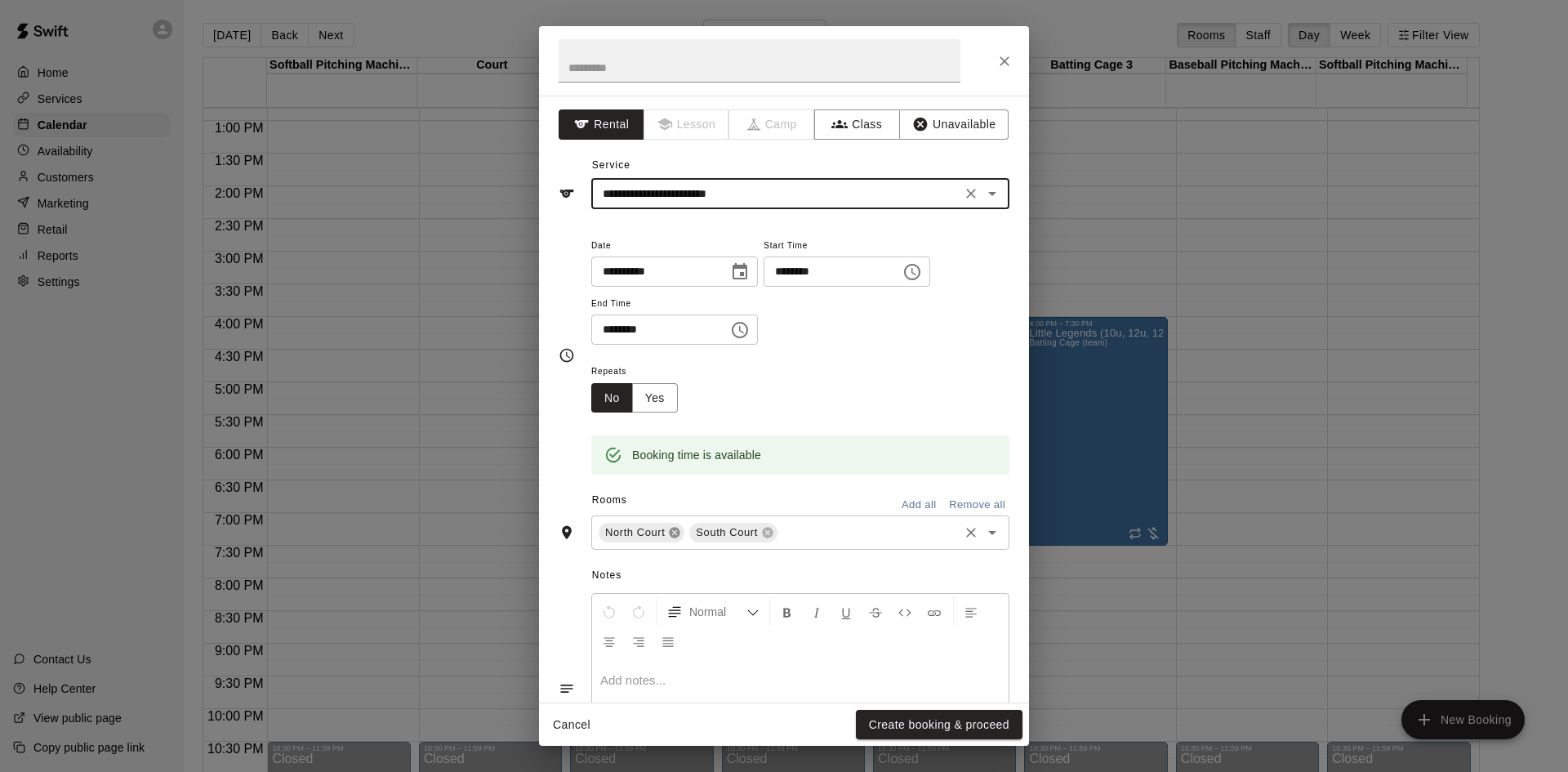
click at [673, 531] on icon at bounding box center [675, 533] width 11 height 11
click at [676, 534] on icon at bounding box center [676, 533] width 11 height 11
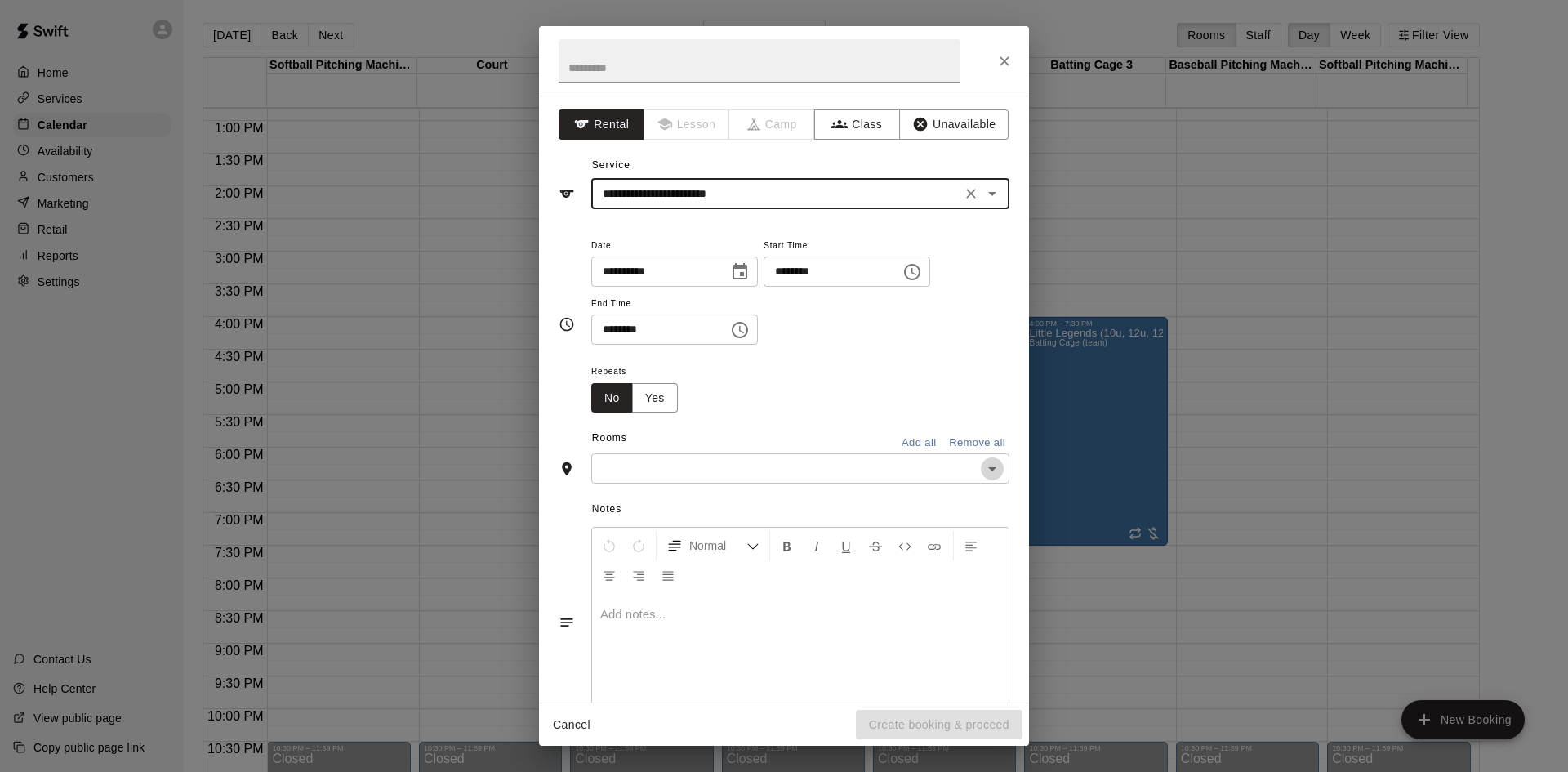
click at [983, 471] on icon "Open" at bounding box center [992, 468] width 19 height 19
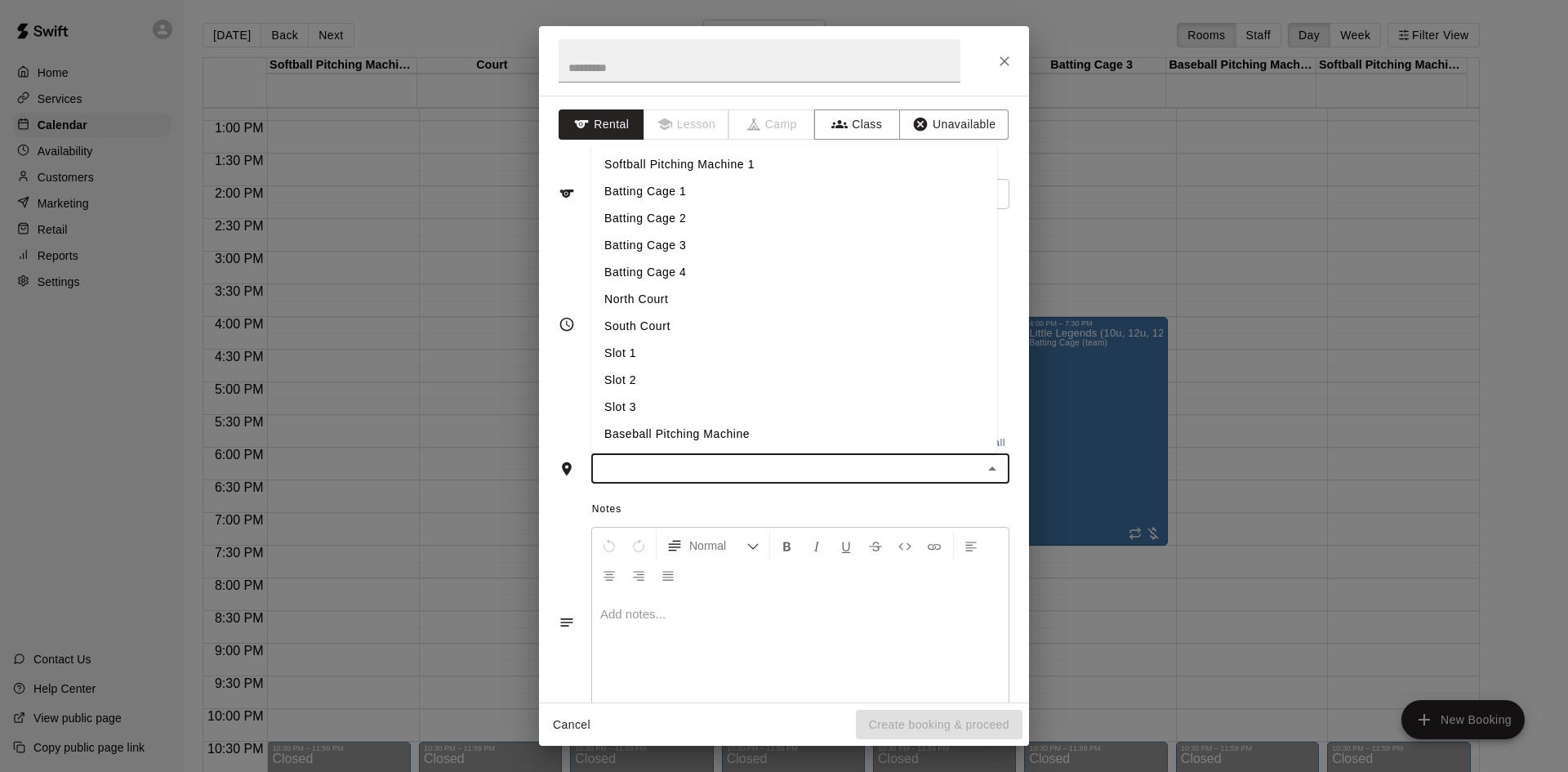
click at [671, 300] on li "North Court" at bounding box center [794, 298] width 406 height 27
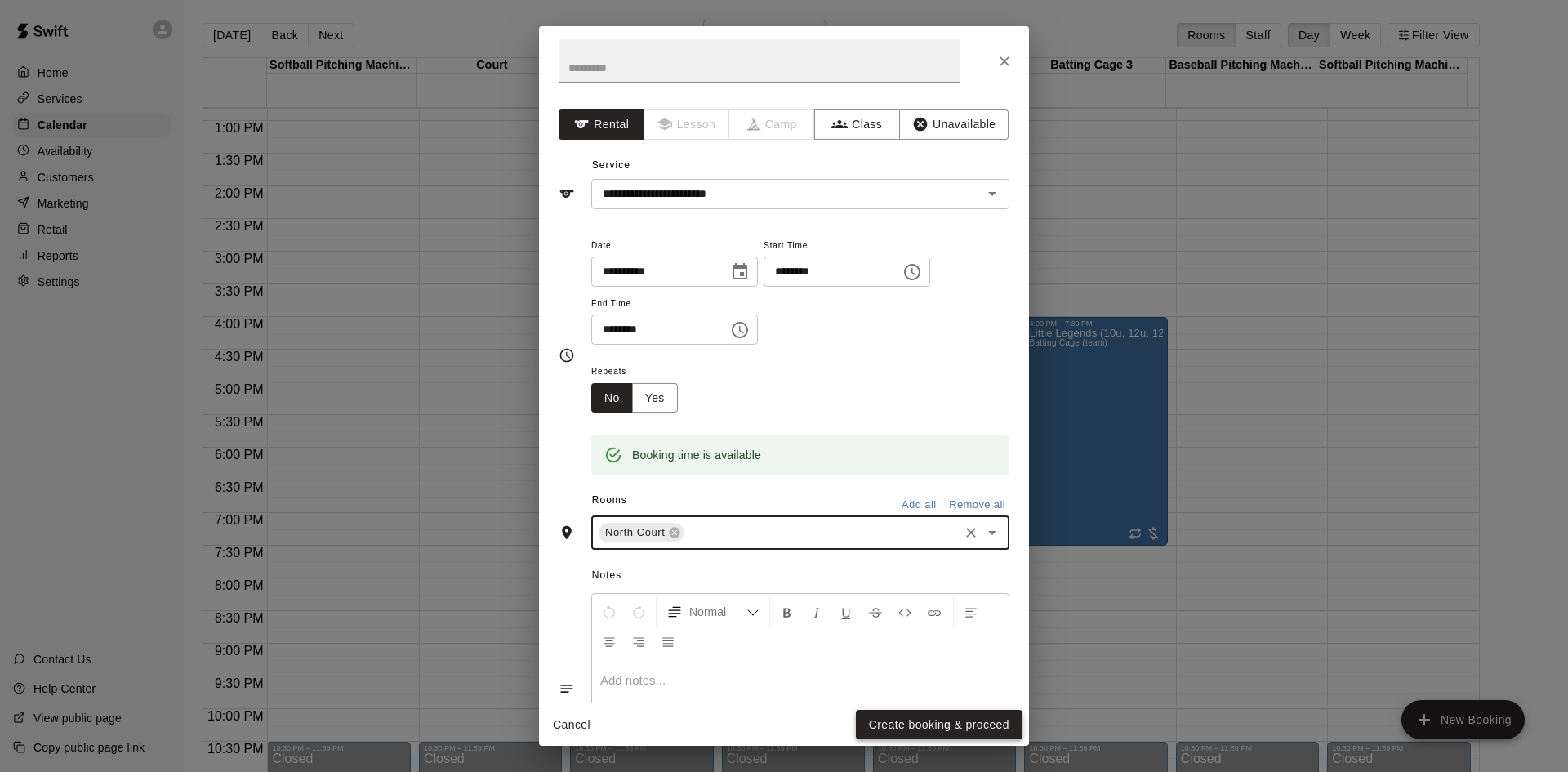
click at [917, 716] on button "Create booking & proceed" at bounding box center [940, 724] width 167 height 30
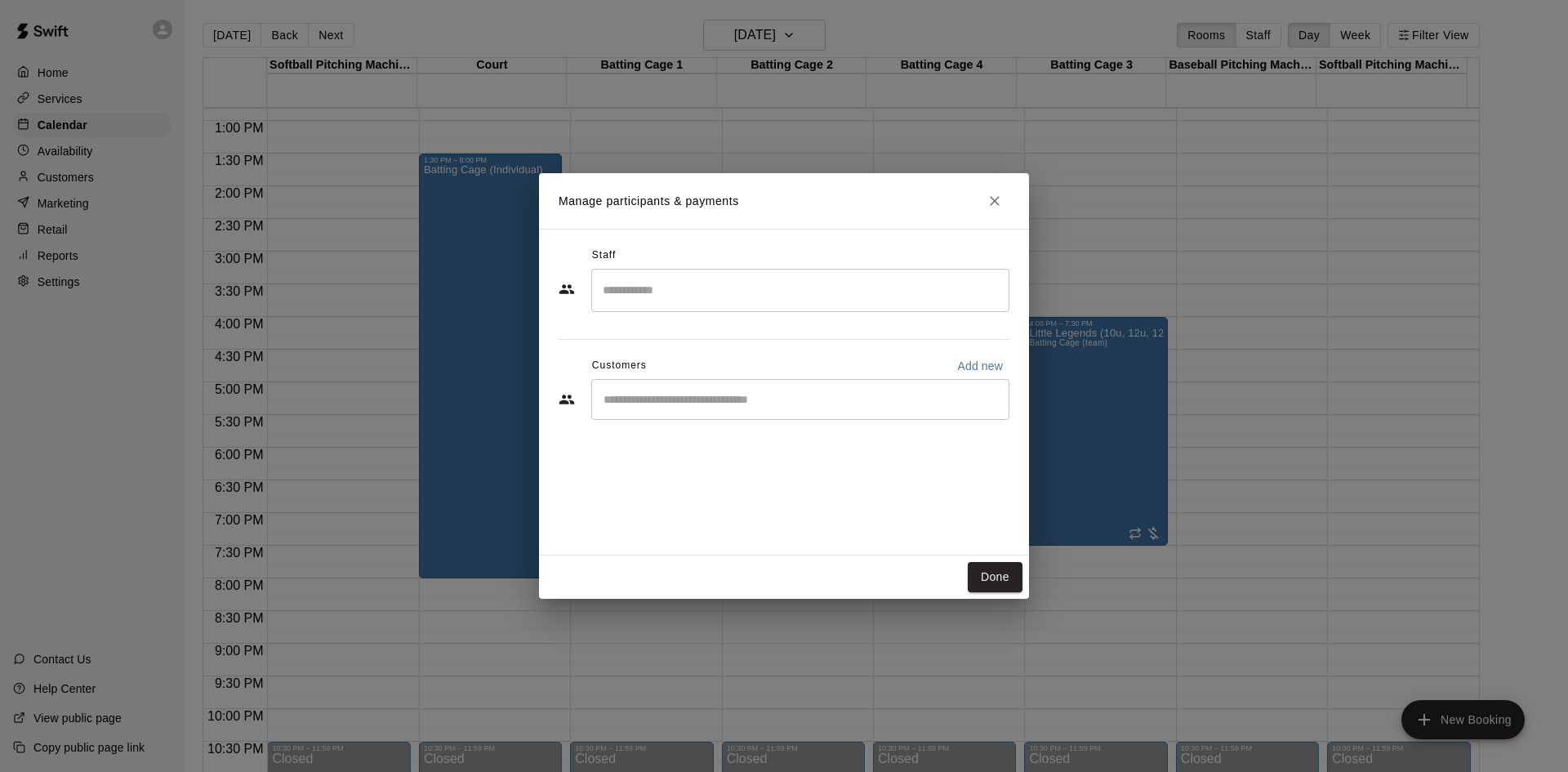
click at [918, 405] on input "Start typing to search customers..." at bounding box center [800, 399] width 404 height 17
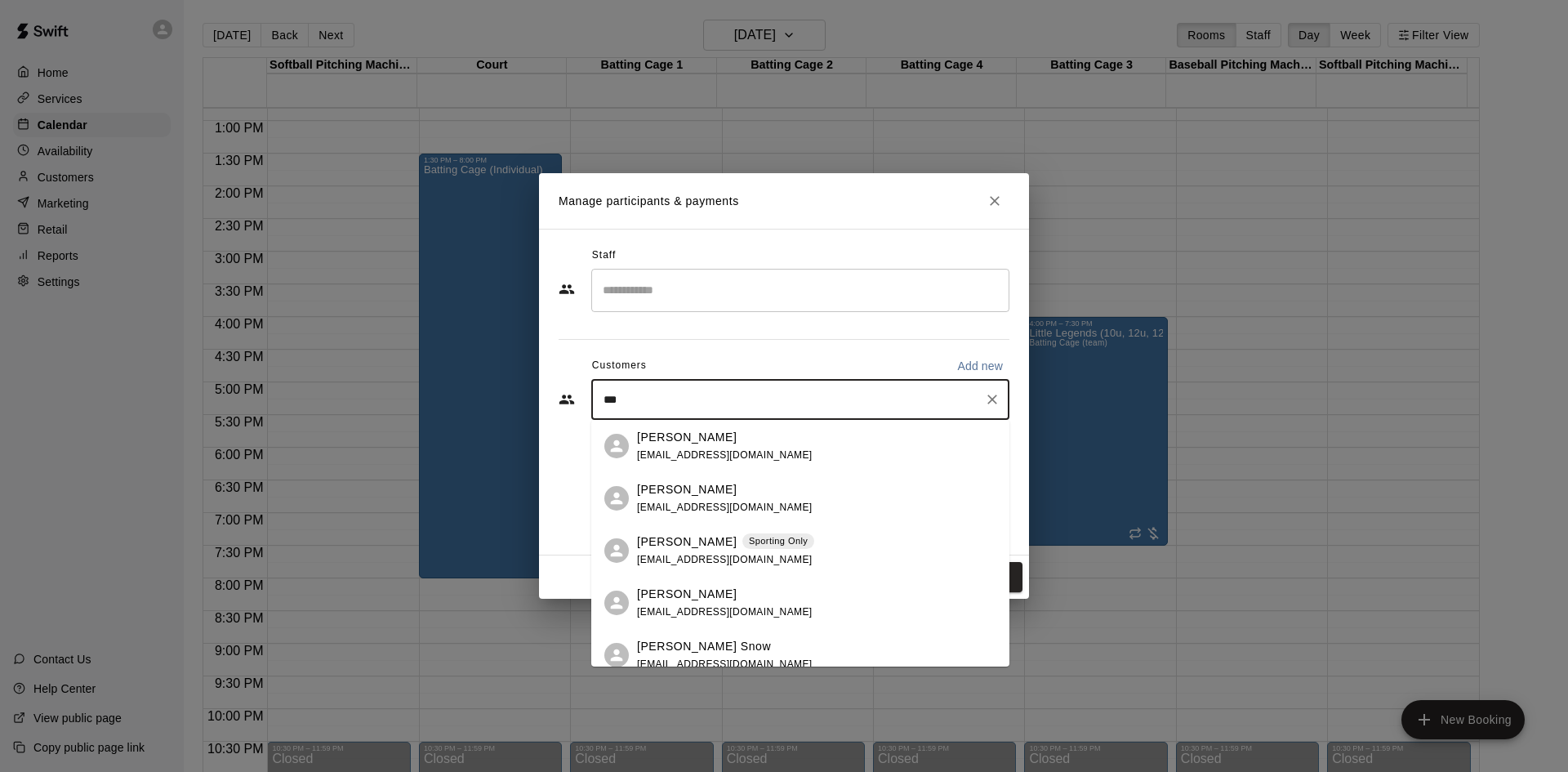
type input "****"
click at [704, 554] on span "[EMAIL_ADDRESS][DOMAIN_NAME]" at bounding box center [724, 559] width 175 height 11
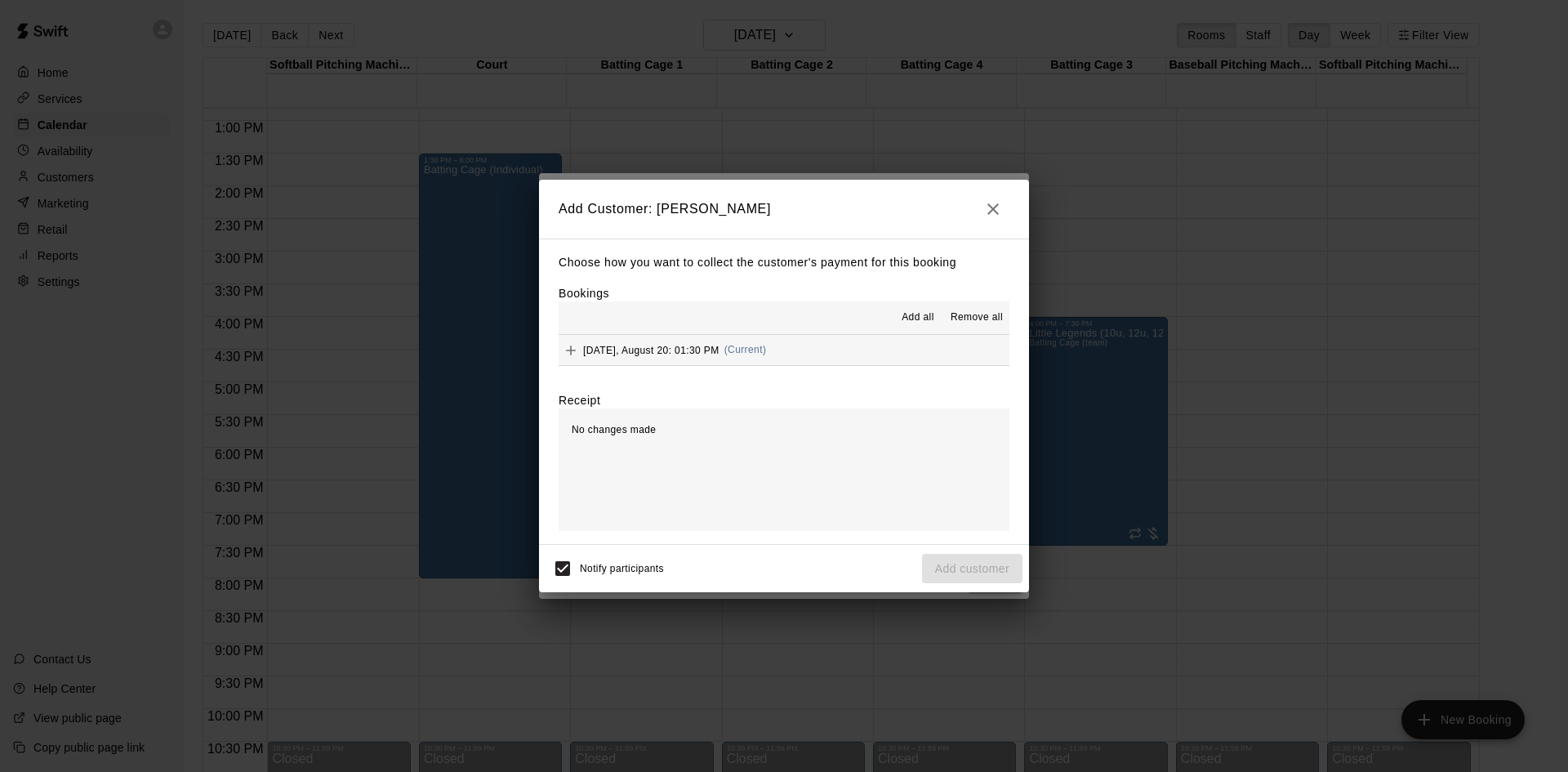
click at [914, 309] on button "Add all" at bounding box center [917, 318] width 52 height 26
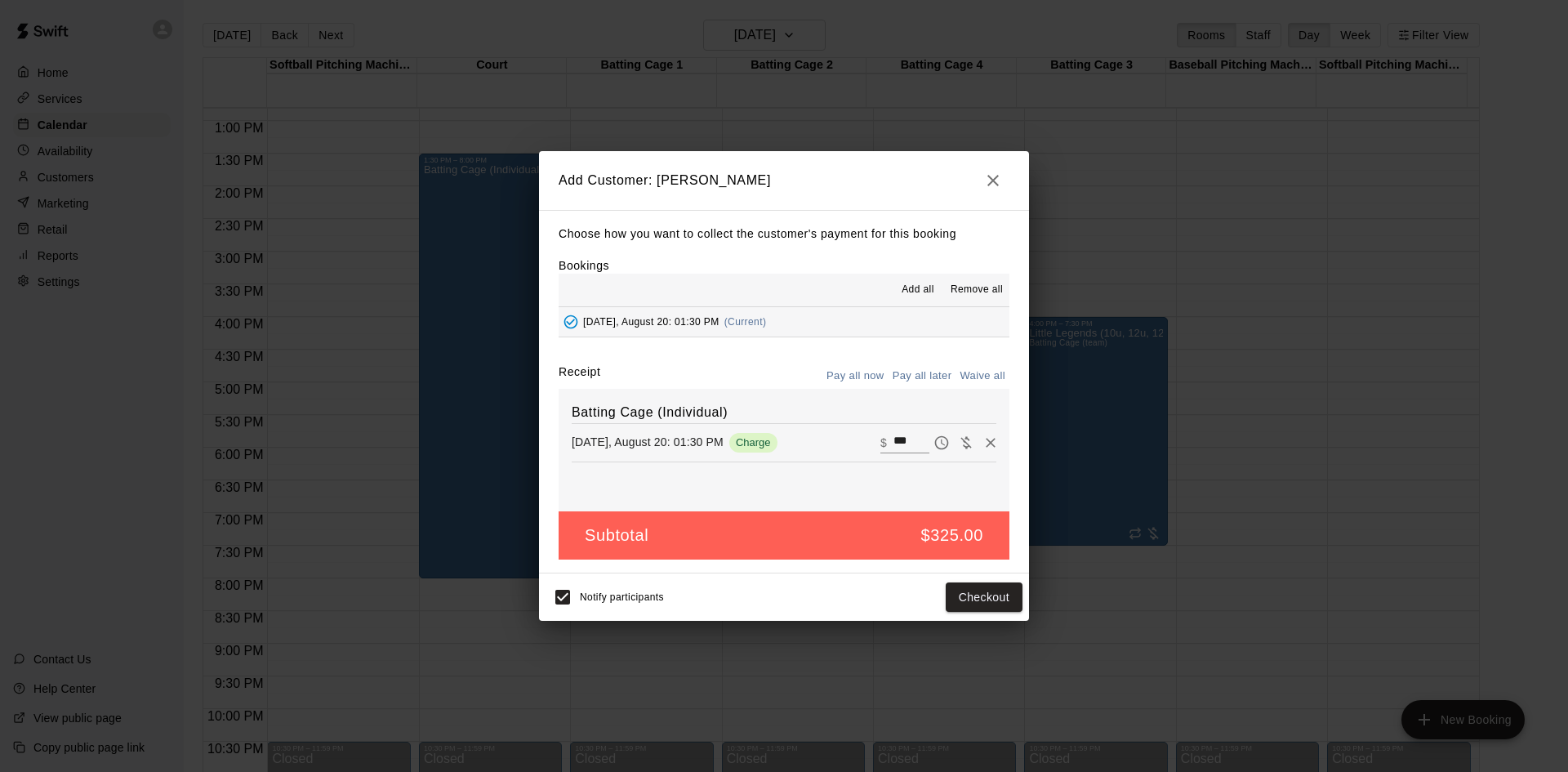
click at [907, 378] on button "Pay all later" at bounding box center [922, 376] width 68 height 26
click at [963, 601] on button "Add customer" at bounding box center [972, 597] width 100 height 30
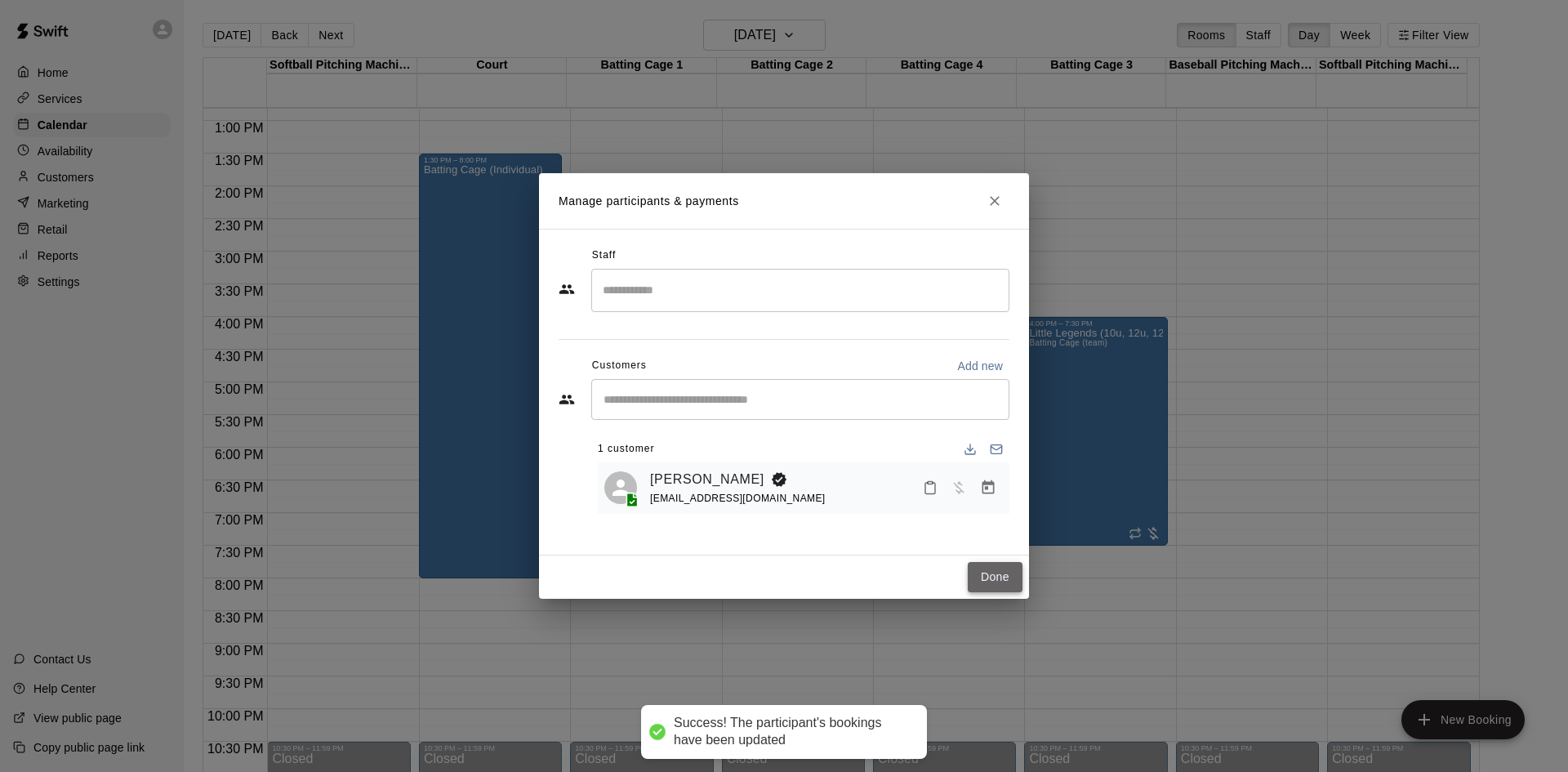
click at [985, 576] on button "Done" at bounding box center [995, 576] width 55 height 30
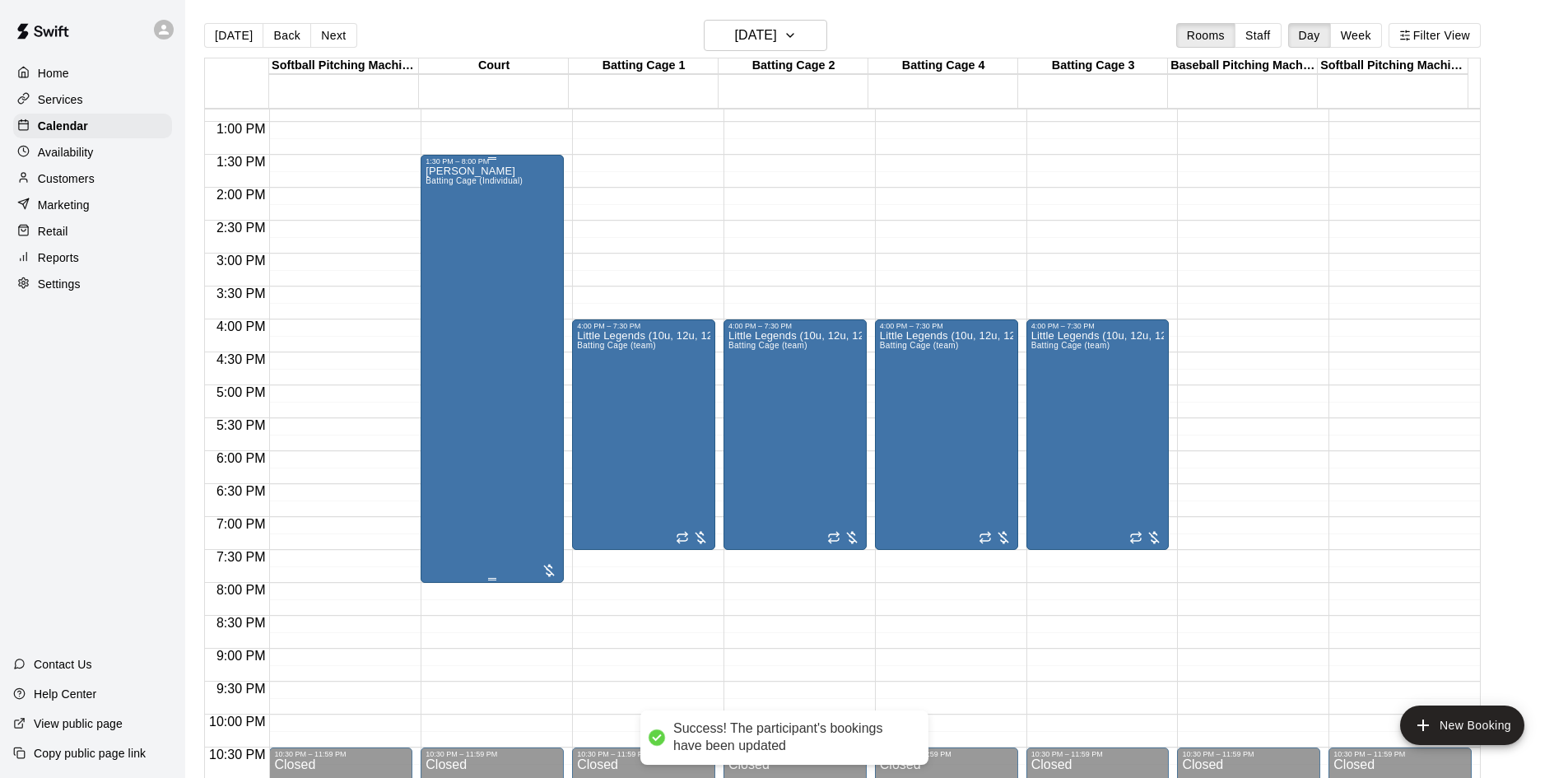
click at [516, 410] on div "[PERSON_NAME] Batting Cage (Individual)" at bounding box center [474, 554] width 97 height 778
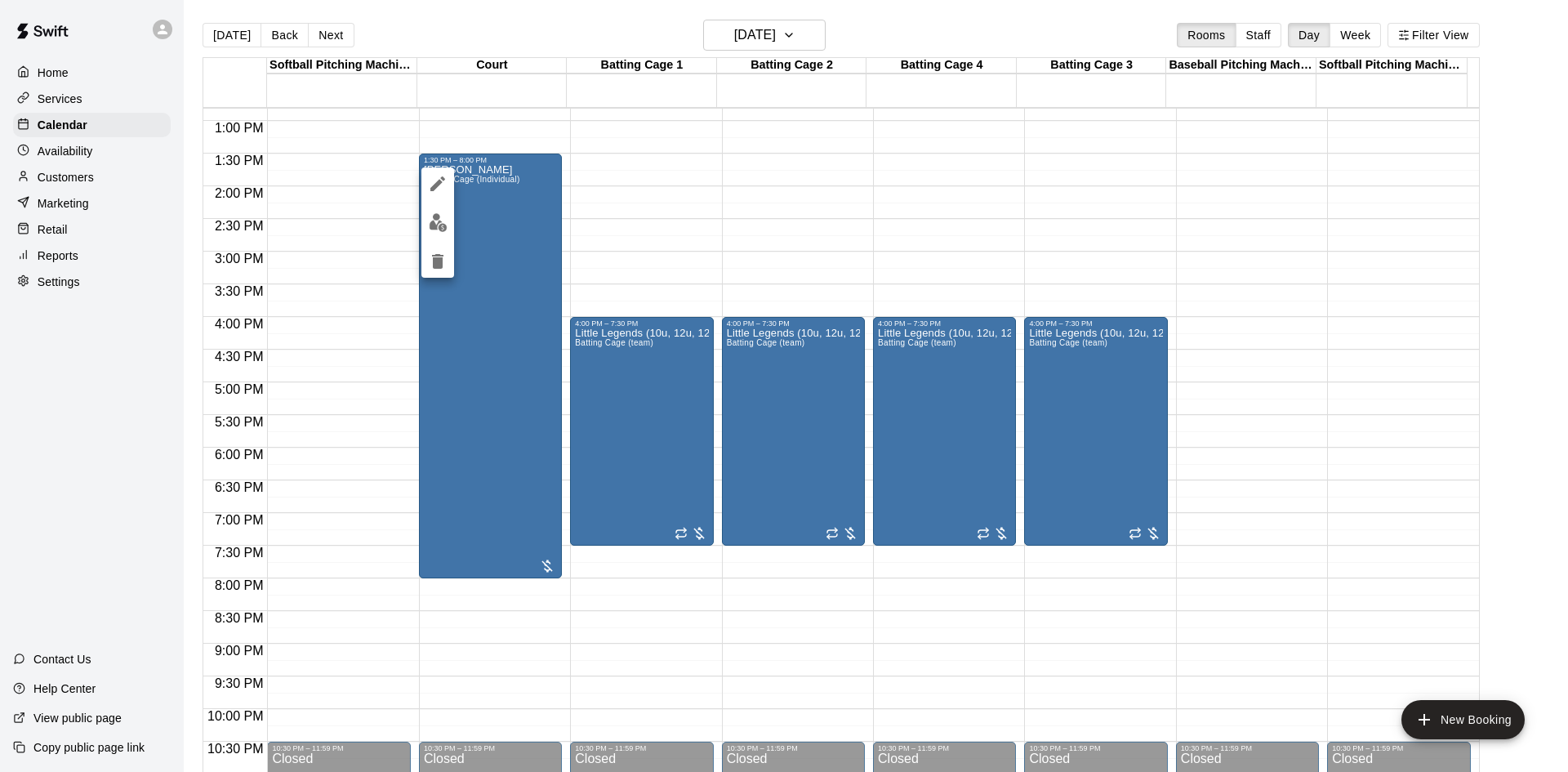
click at [424, 172] on div at bounding box center [438, 222] width 33 height 110
click at [432, 179] on icon "edit" at bounding box center [437, 184] width 19 height 19
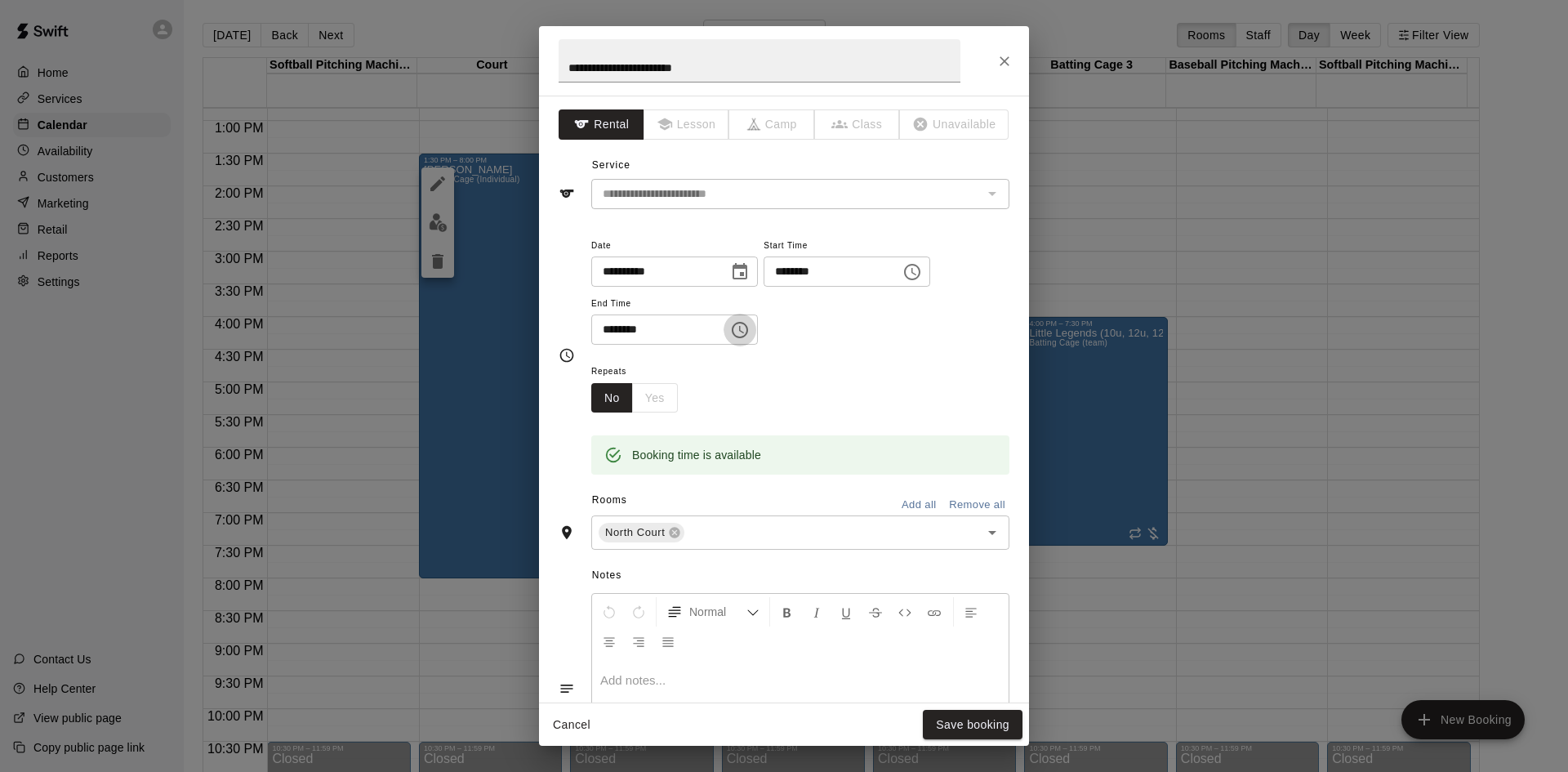
click at [750, 336] on icon "Choose time, selected time is 8:00 PM" at bounding box center [740, 330] width 19 height 19
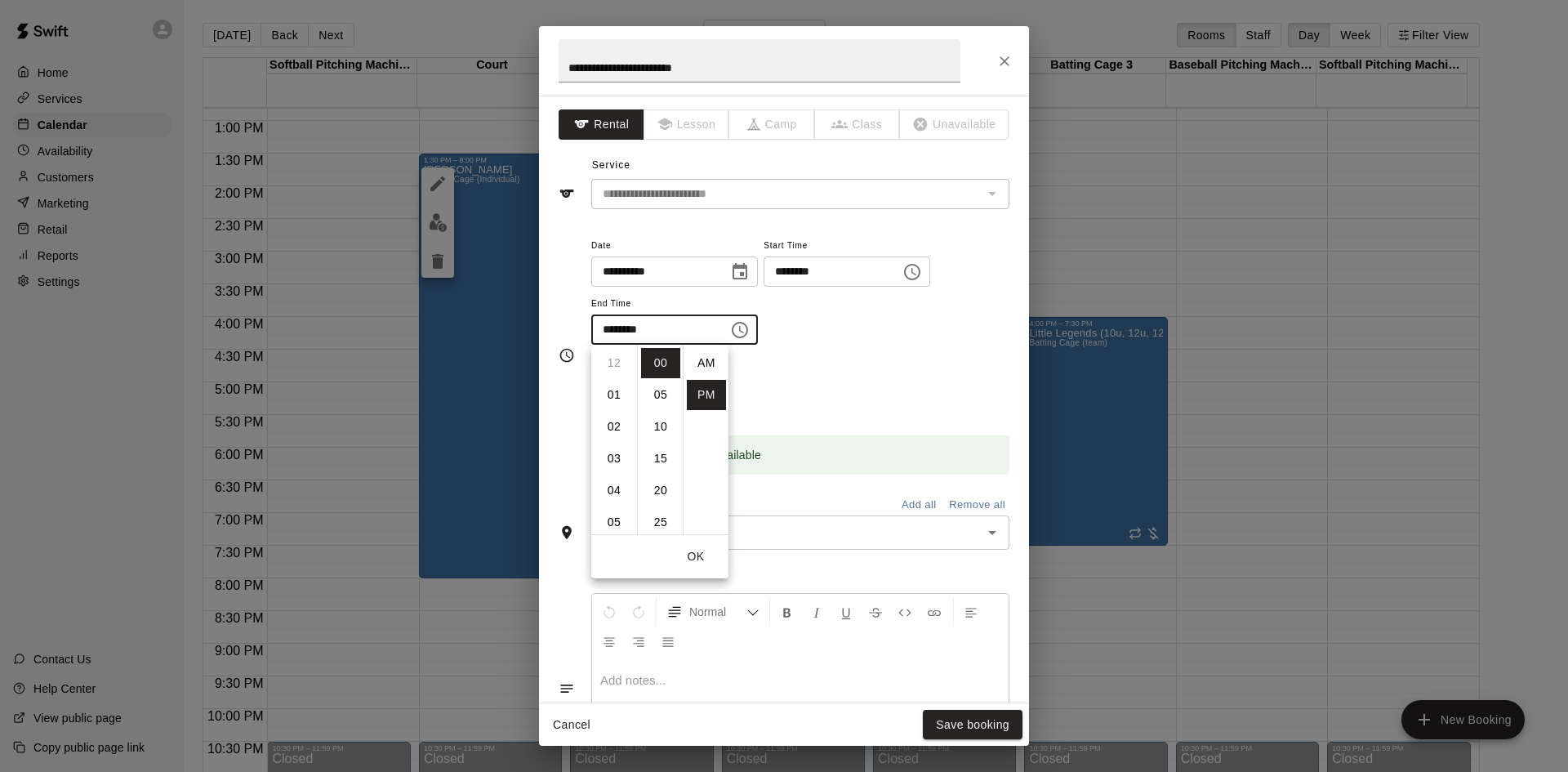
scroll to position [29, 0]
click at [665, 465] on li "30" at bounding box center [661, 472] width 39 height 30
type input "********"
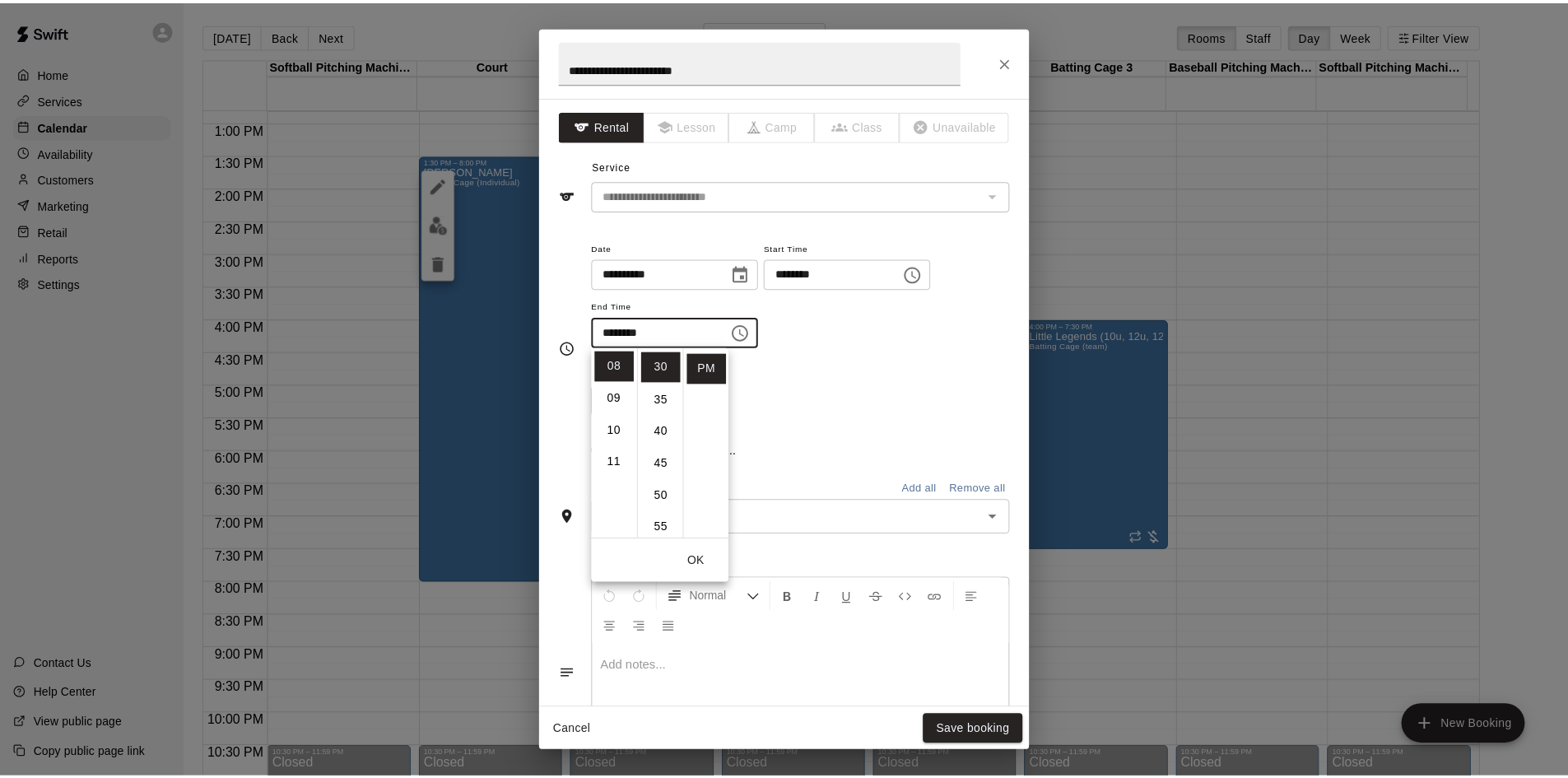
scroll to position [192, 0]
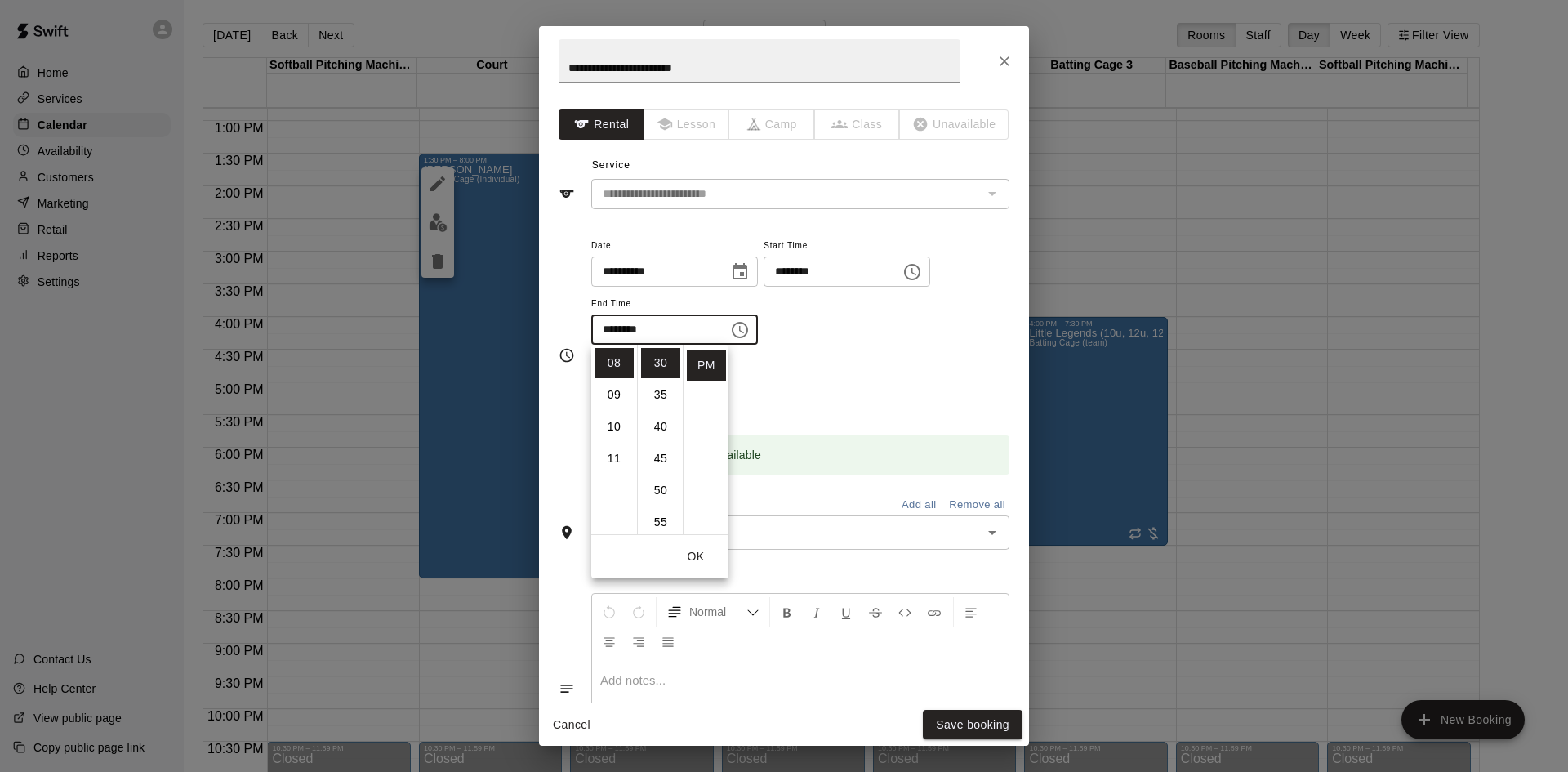
click at [834, 443] on div "Booking time is available" at bounding box center [800, 454] width 418 height 39
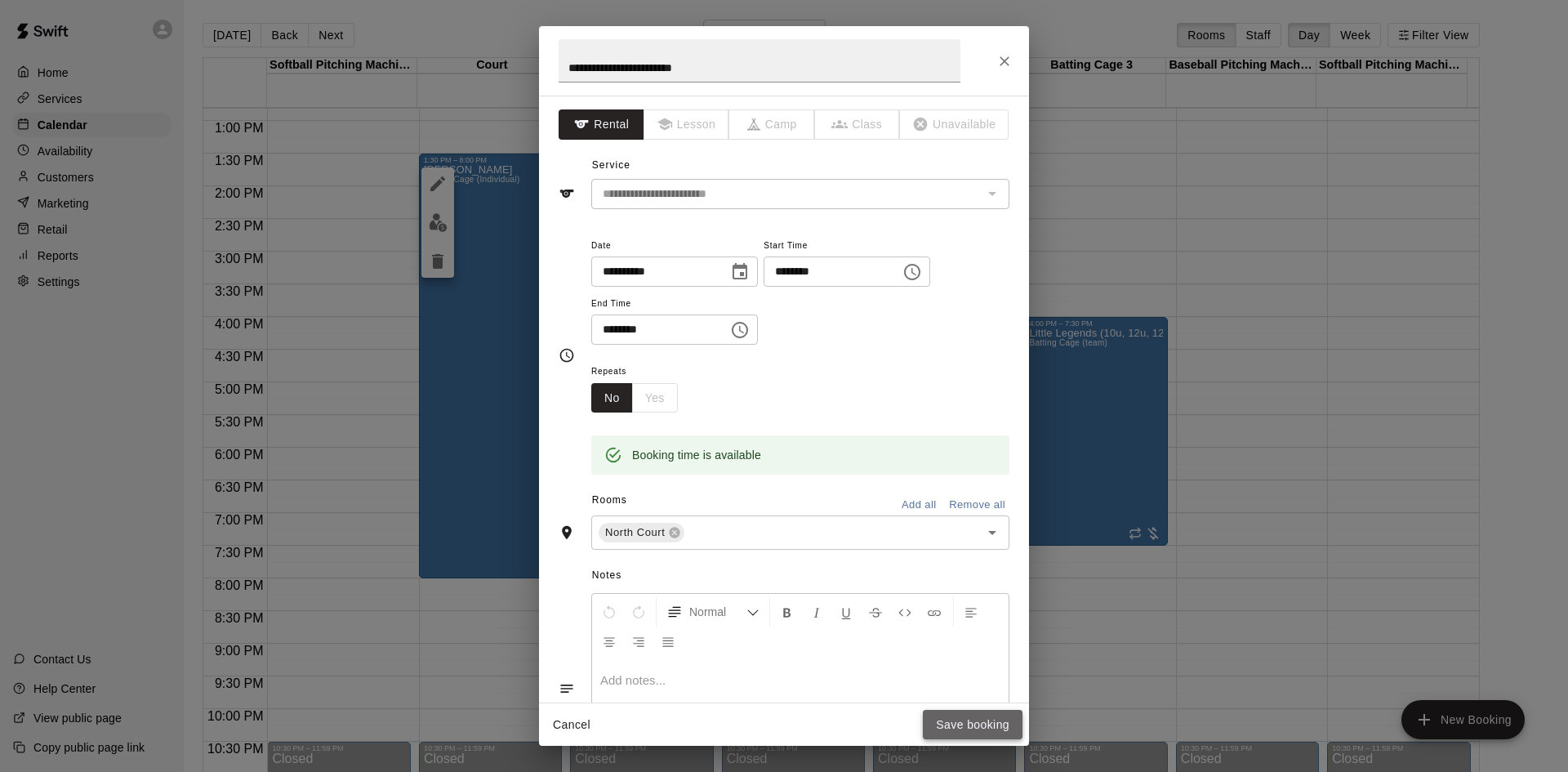
click at [1001, 724] on button "Save booking" at bounding box center [973, 724] width 100 height 30
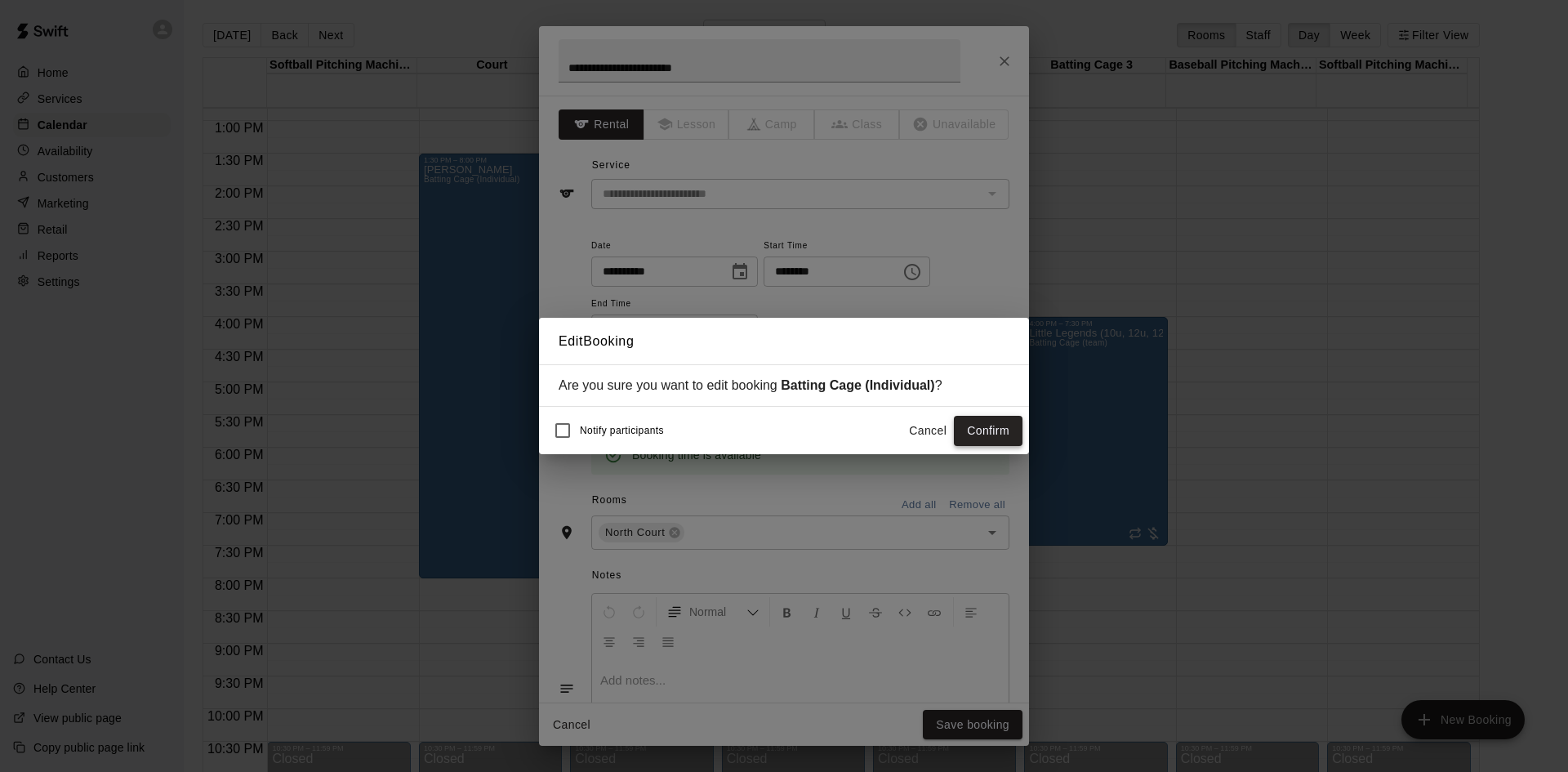
click at [971, 433] on button "Confirm" at bounding box center [987, 431] width 69 height 30
